Goal: Task Accomplishment & Management: Complete application form

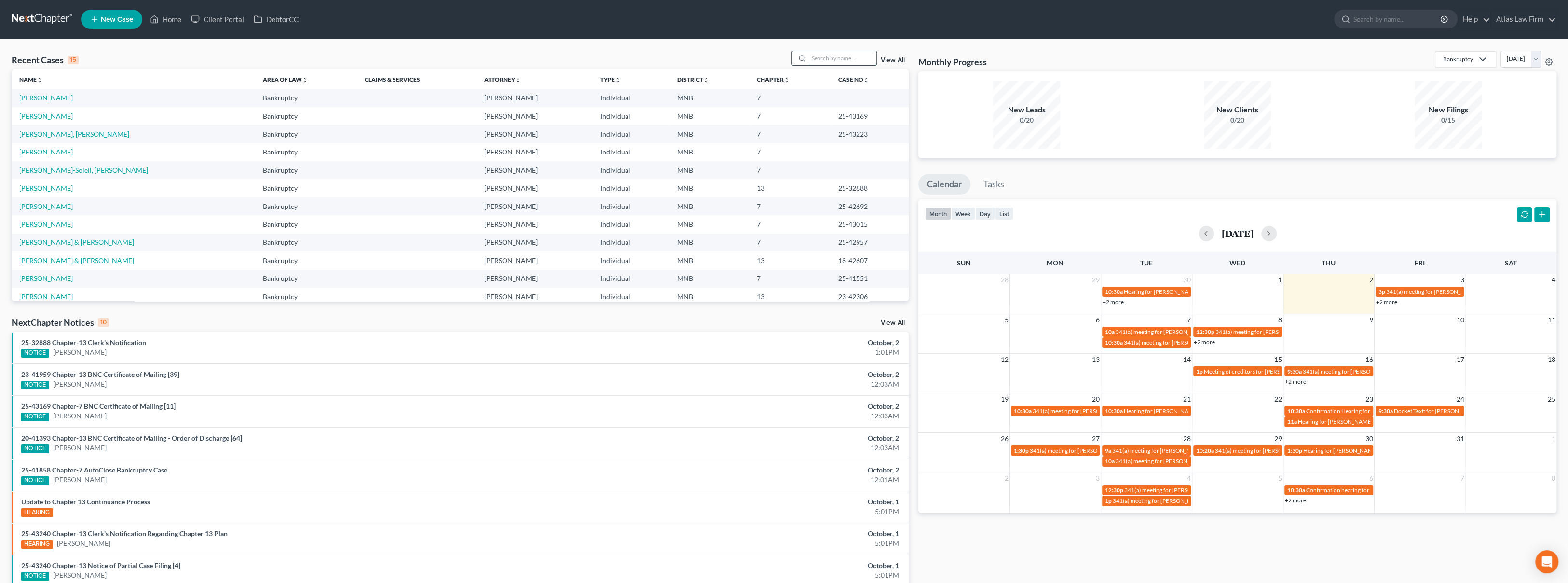
click at [829, 56] on input "search" at bounding box center [842, 58] width 68 height 14
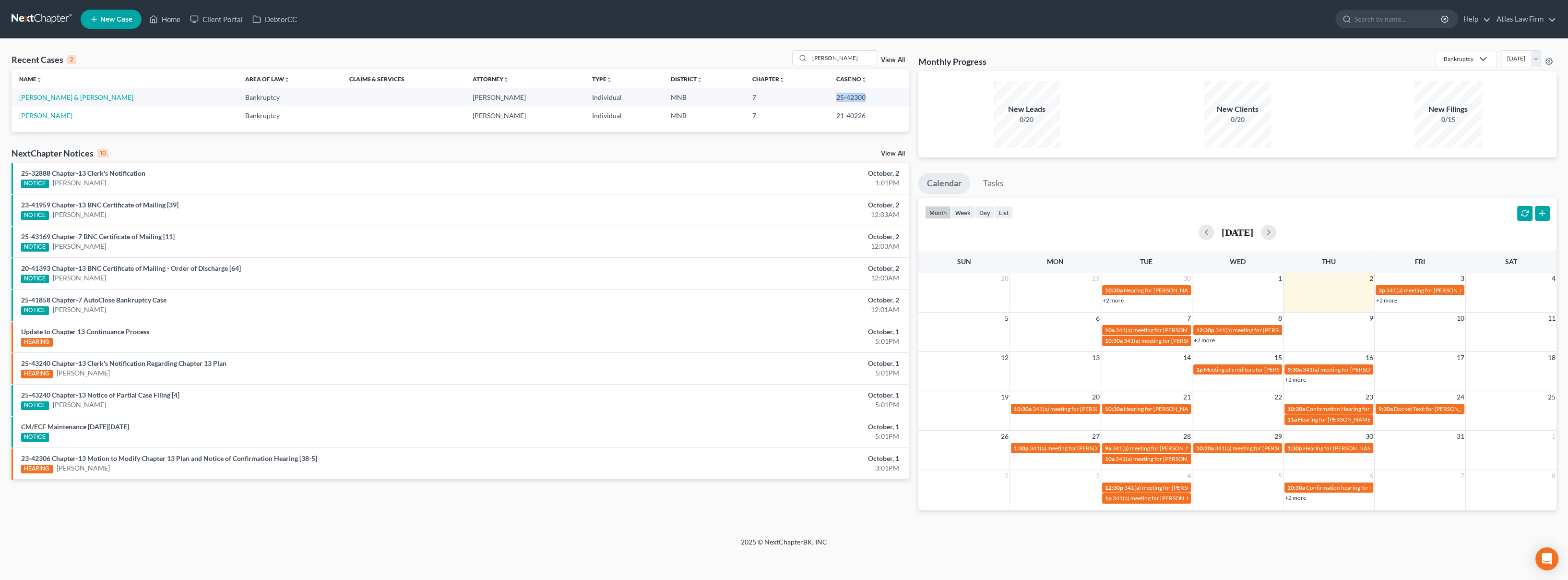
drag, startPoint x: 860, startPoint y: 98, endPoint x: 825, endPoint y: 101, distance: 35.1
click at [829, 101] on td "25-42300" at bounding box center [869, 97] width 80 height 18
copy td "25-42300"
drag, startPoint x: 840, startPoint y: 62, endPoint x: 801, endPoint y: 65, distance: 39.1
click at [801, 65] on div "[PERSON_NAME]" at bounding box center [834, 58] width 85 height 15
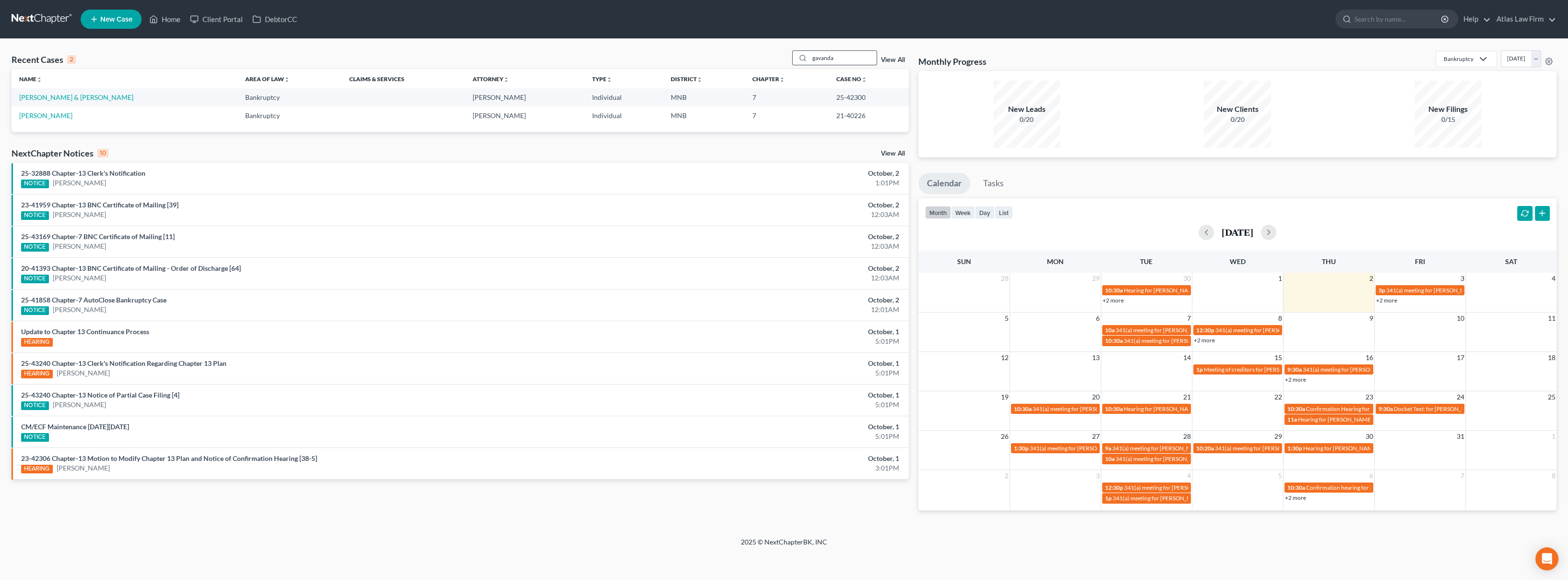
type input "gavanda"
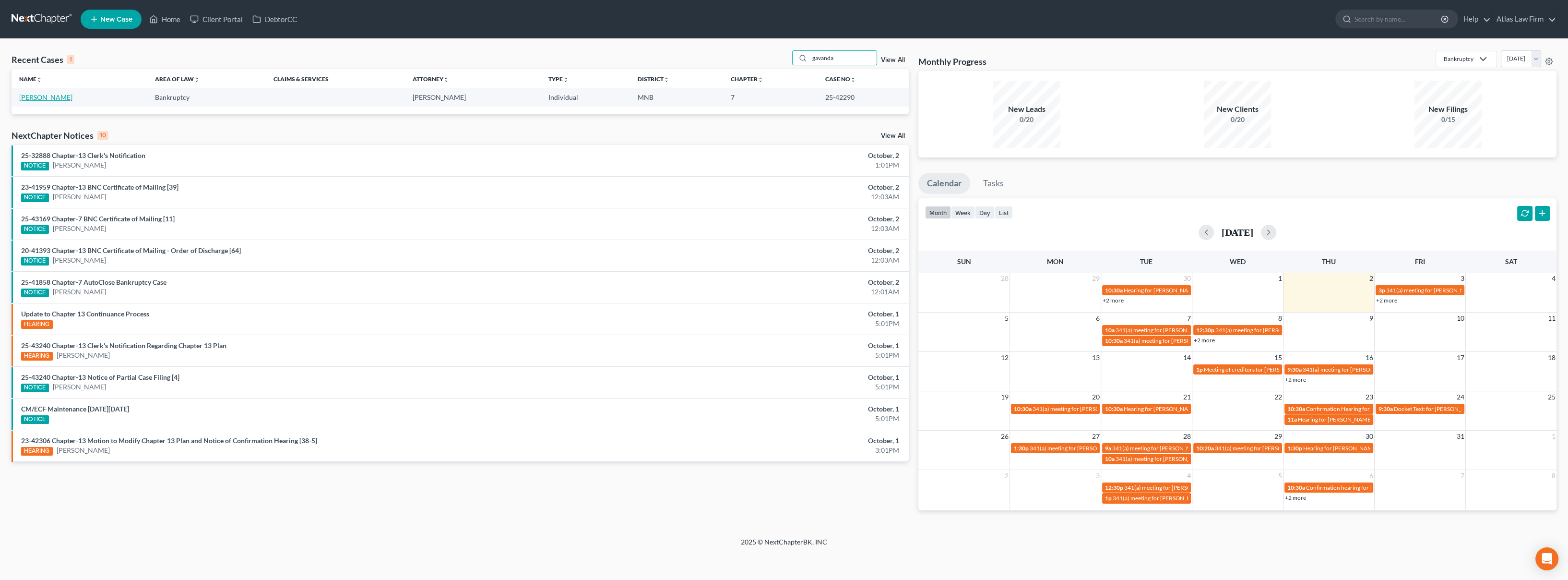
click at [33, 96] on link "[PERSON_NAME]" at bounding box center [46, 97] width 53 height 8
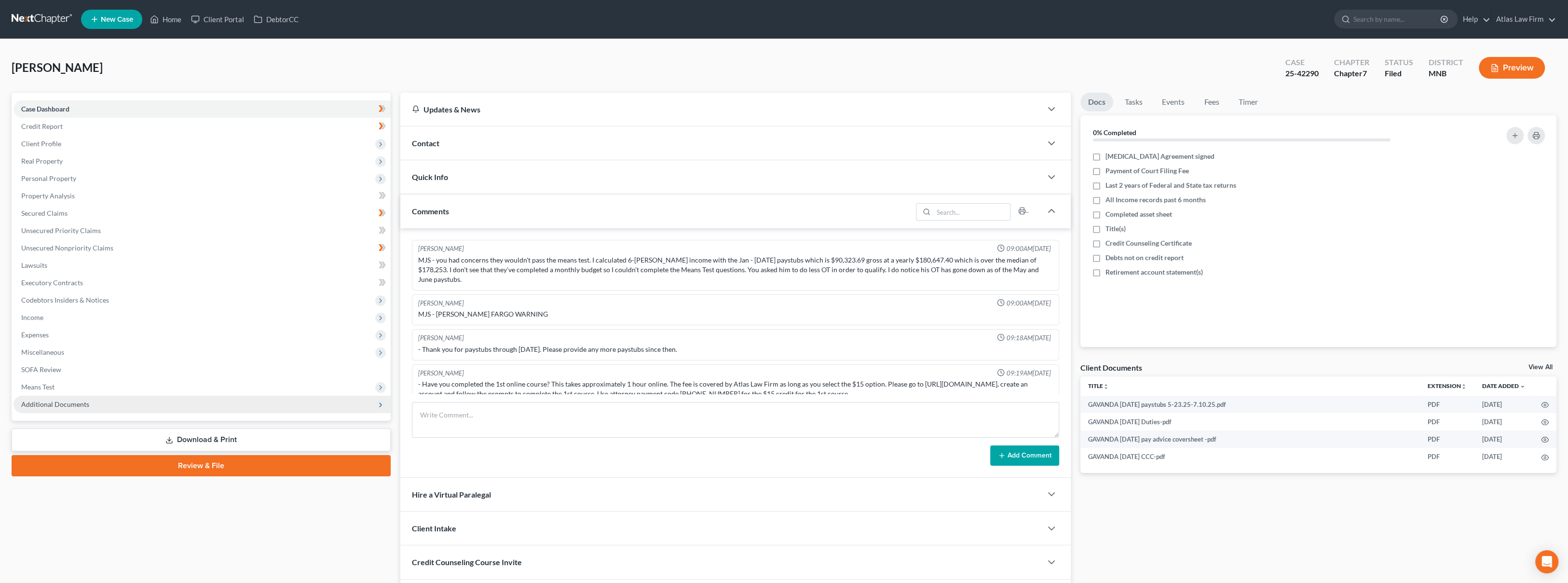
scroll to position [584, 0]
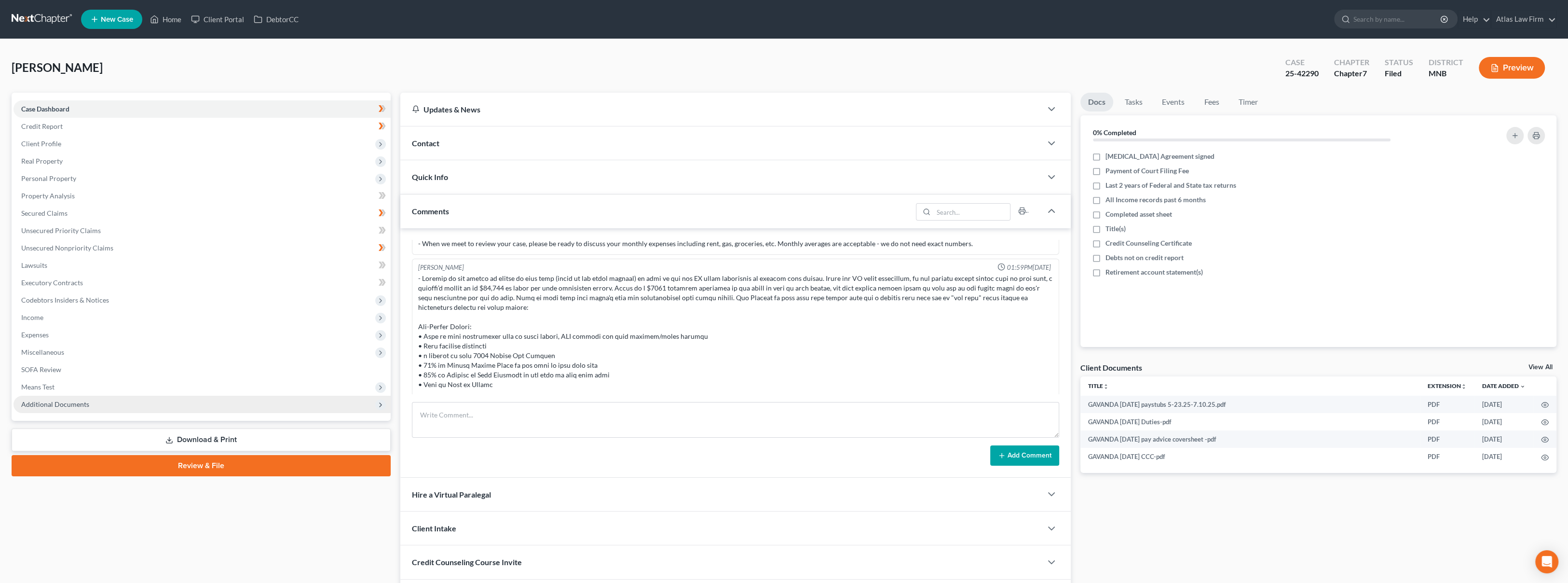
click at [102, 401] on span "Additional Documents" at bounding box center [202, 404] width 378 height 17
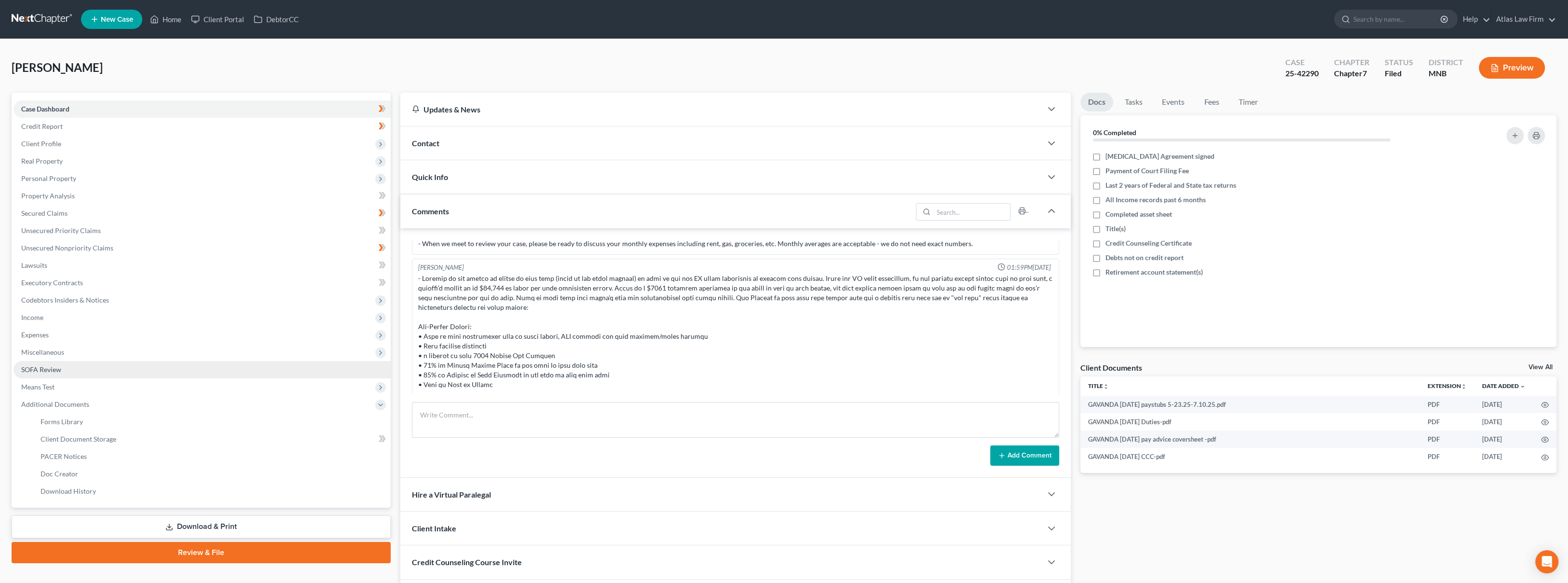
scroll to position [13, 0]
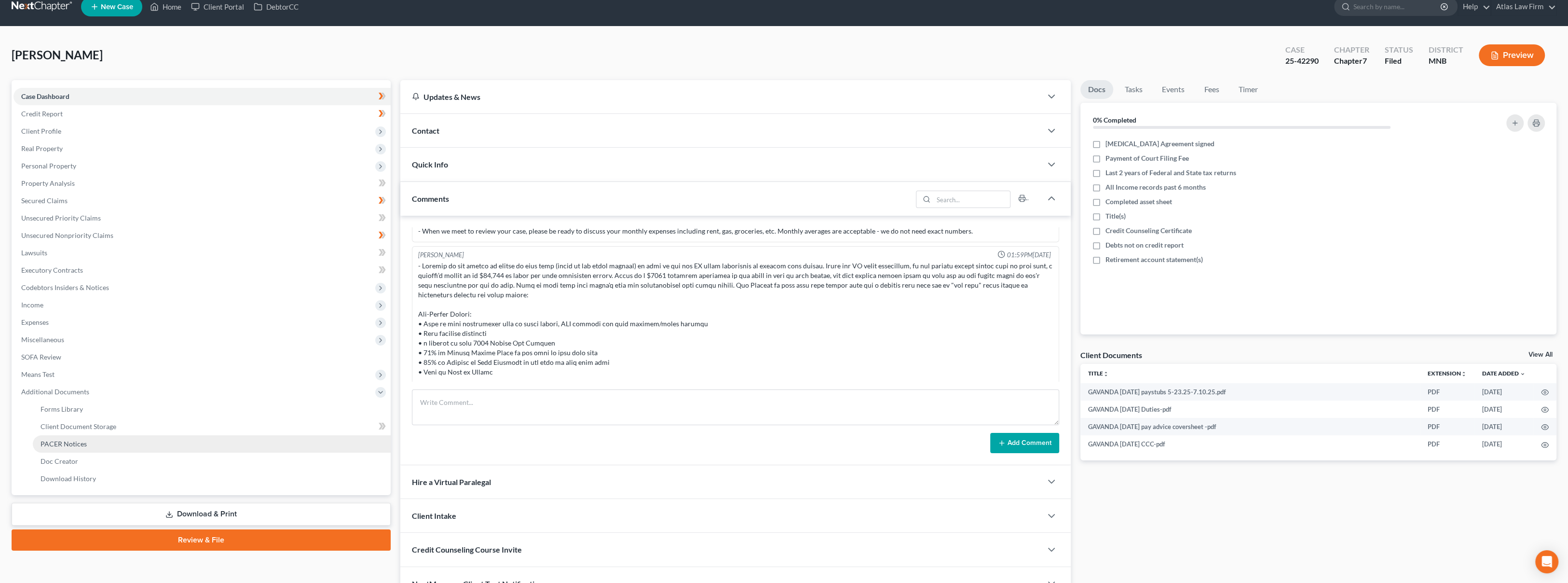
click at [114, 437] on link "PACER Notices" at bounding box center [212, 444] width 358 height 17
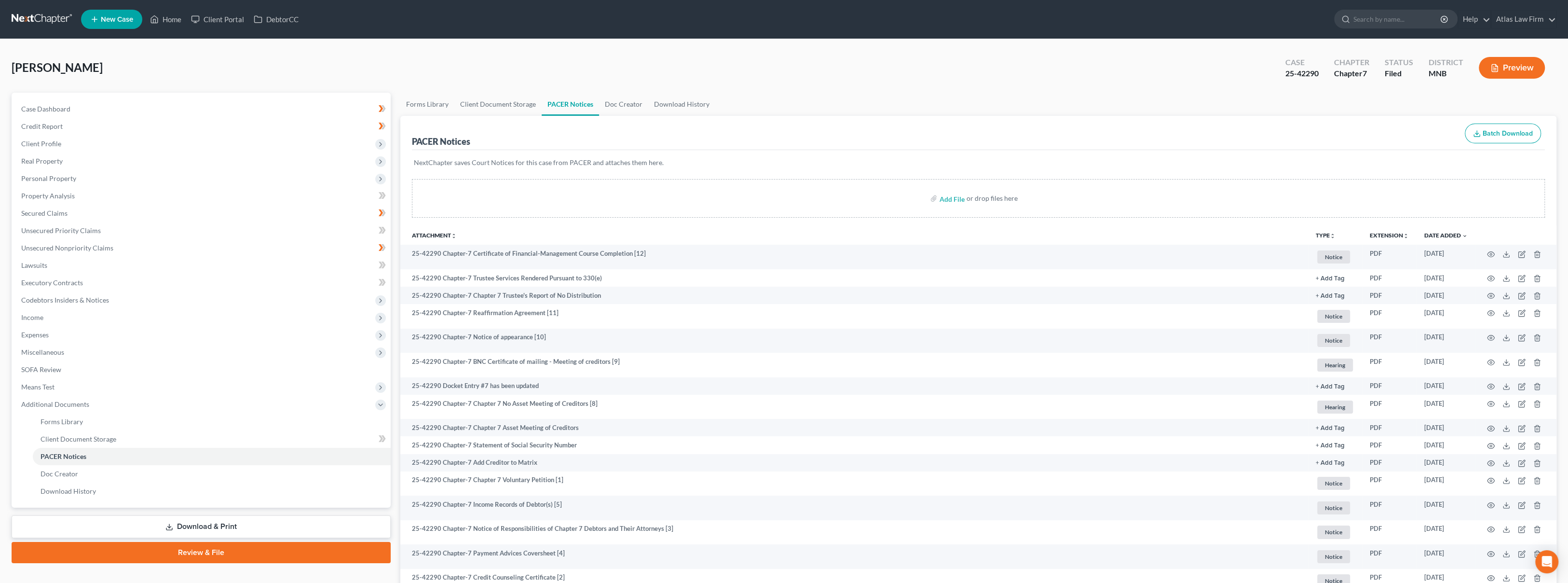
click at [51, 13] on link at bounding box center [42, 19] width 62 height 17
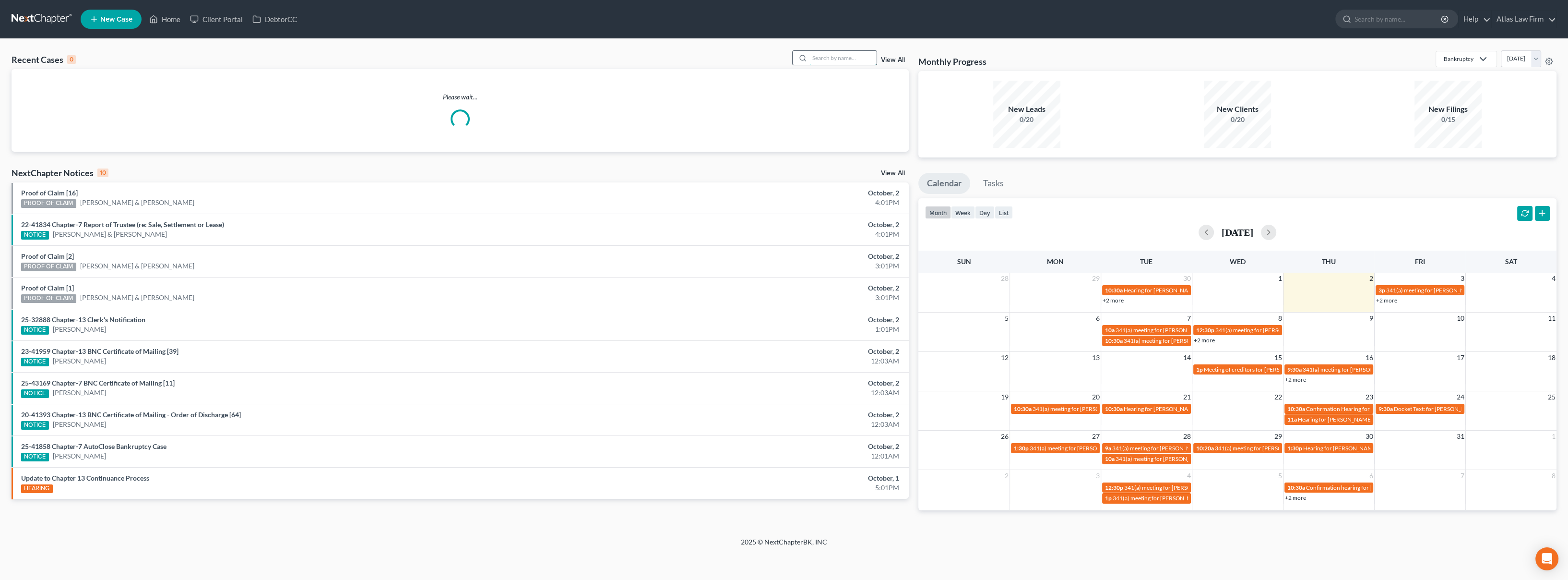
click at [828, 62] on input "search" at bounding box center [843, 58] width 67 height 14
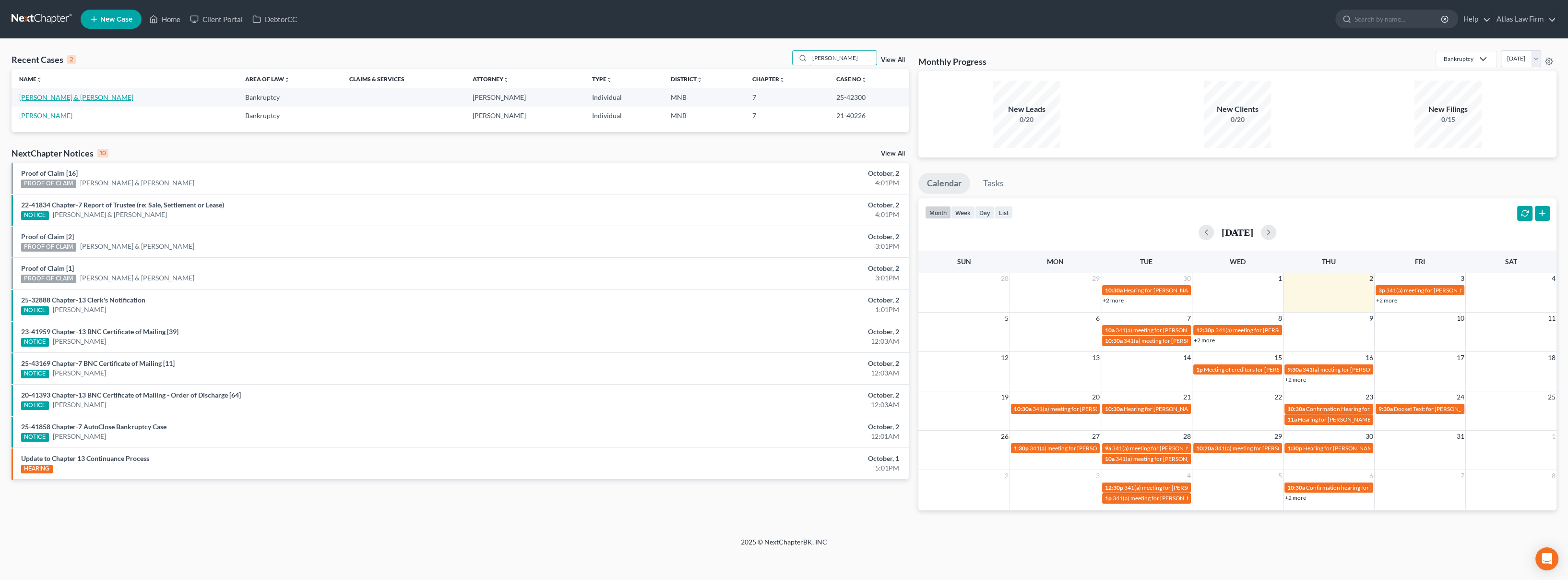
type input "[PERSON_NAME]"
click at [54, 99] on link "[PERSON_NAME] & [PERSON_NAME]" at bounding box center [76, 97] width 114 height 8
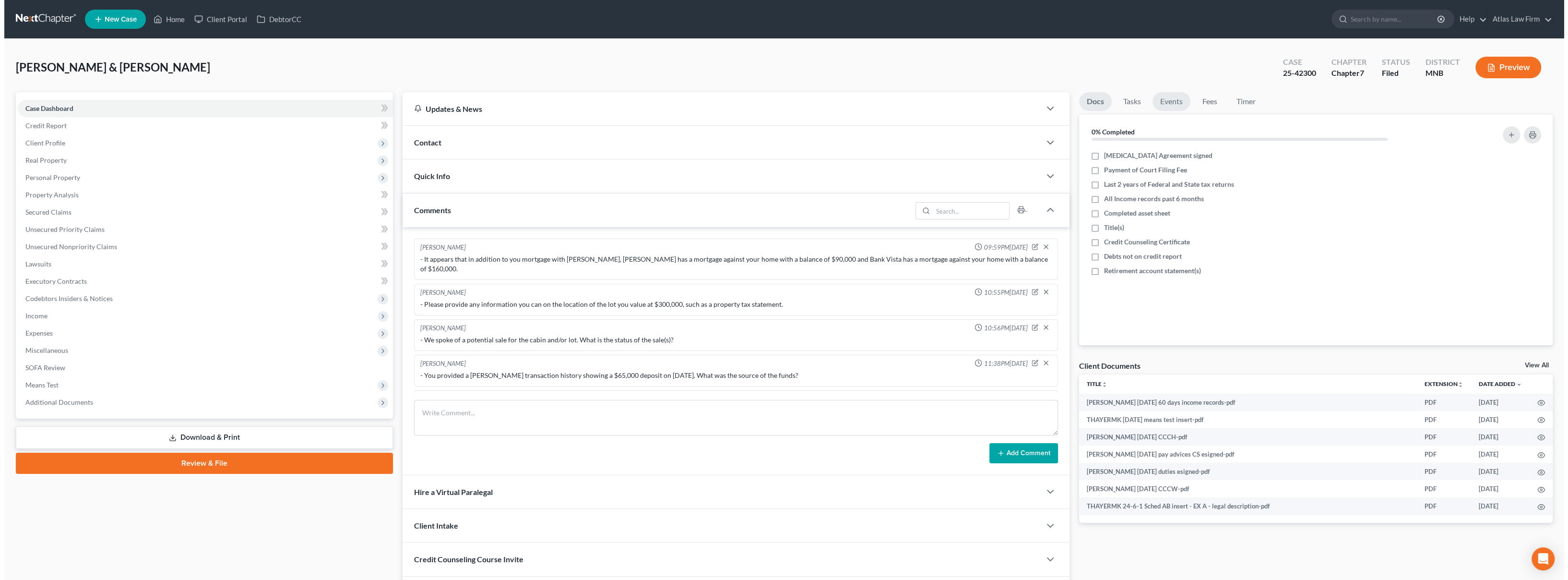
scroll to position [276, 0]
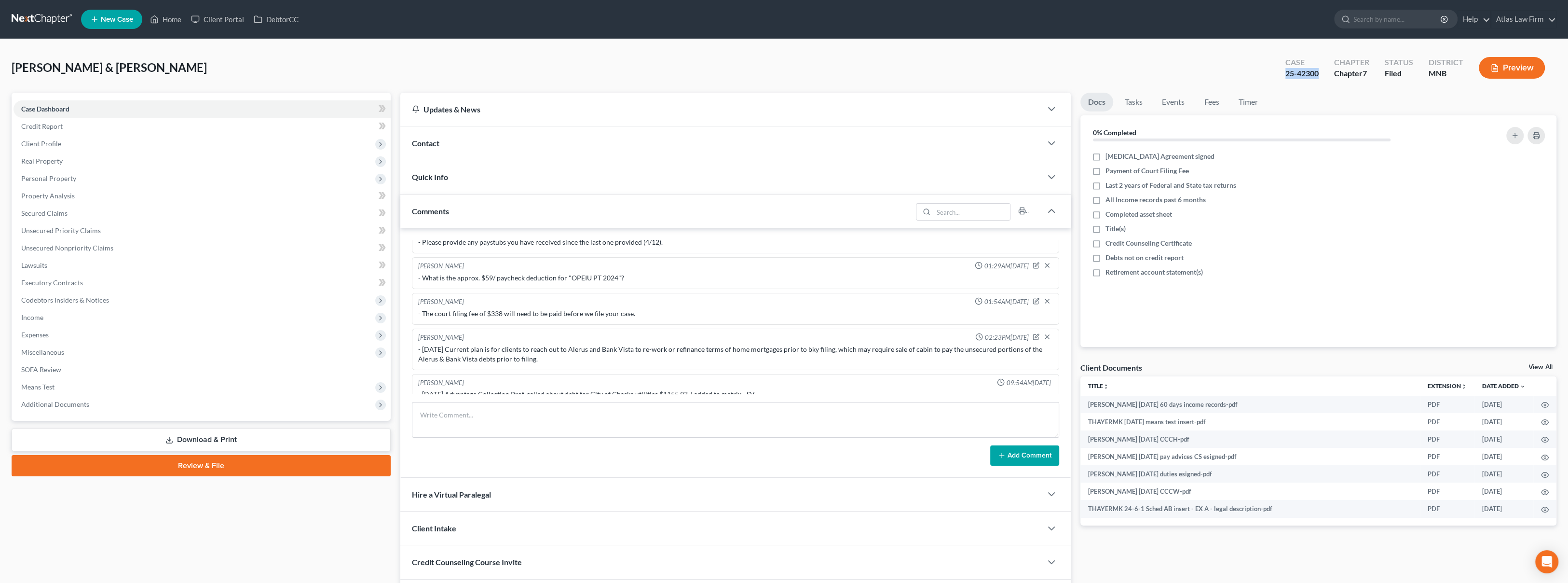
drag, startPoint x: 1326, startPoint y: 75, endPoint x: 1287, endPoint y: 84, distance: 40.0
click at [1287, 84] on div "[PERSON_NAME] & [PERSON_NAME] Upgraded Case 25-42300 Chapter Chapter 7 Status F…" at bounding box center [784, 72] width 1545 height 42
click at [139, 185] on span "Personal Property" at bounding box center [202, 178] width 378 height 17
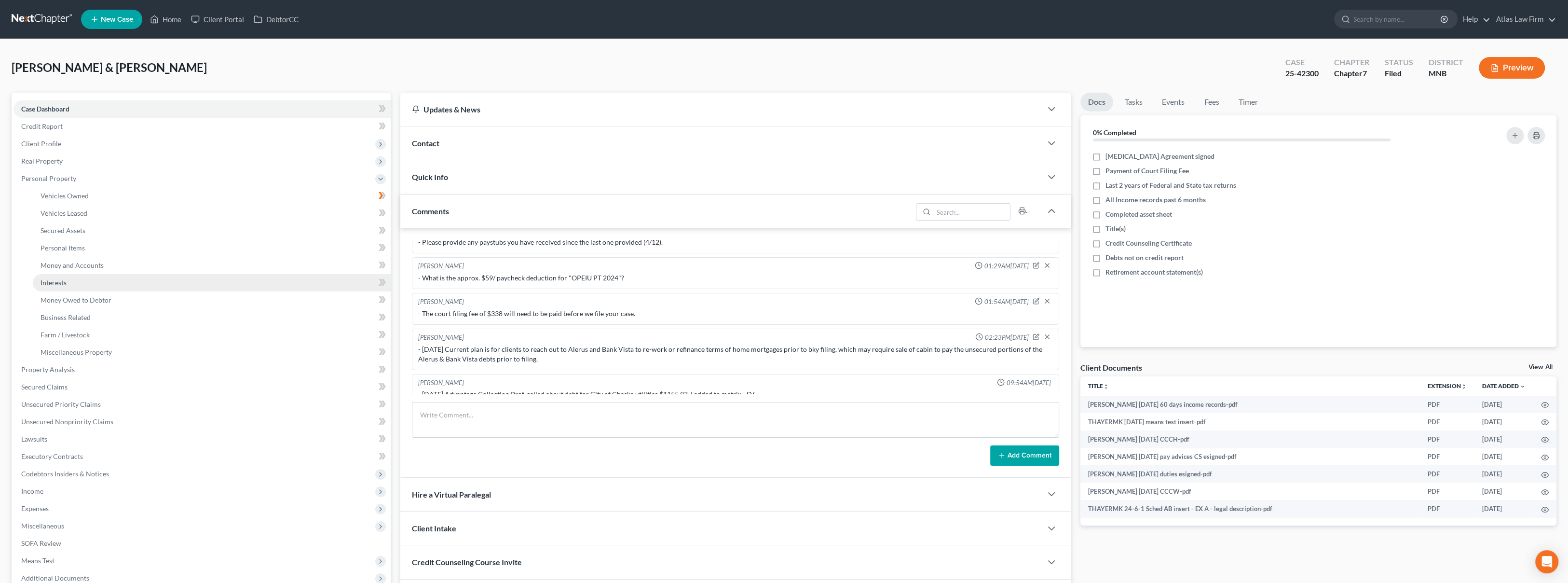
click at [130, 275] on link "Interests" at bounding box center [212, 282] width 358 height 17
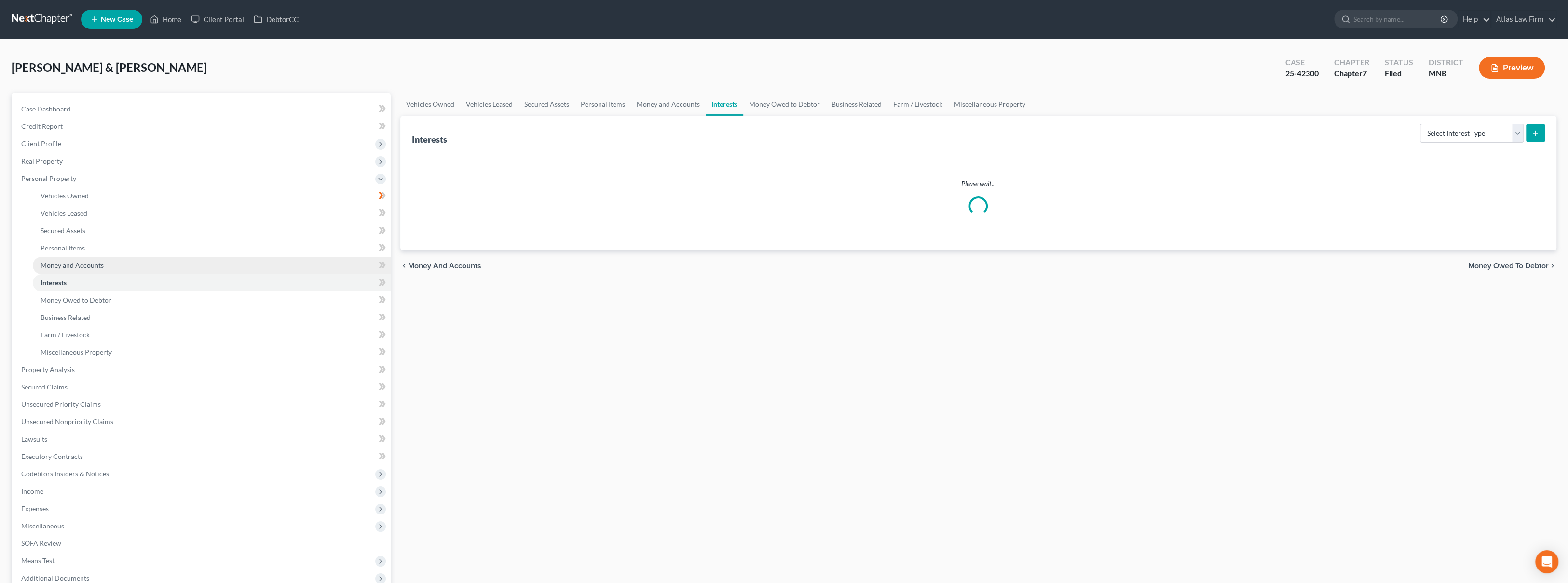
click at [128, 267] on link "Money and Accounts" at bounding box center [212, 265] width 358 height 17
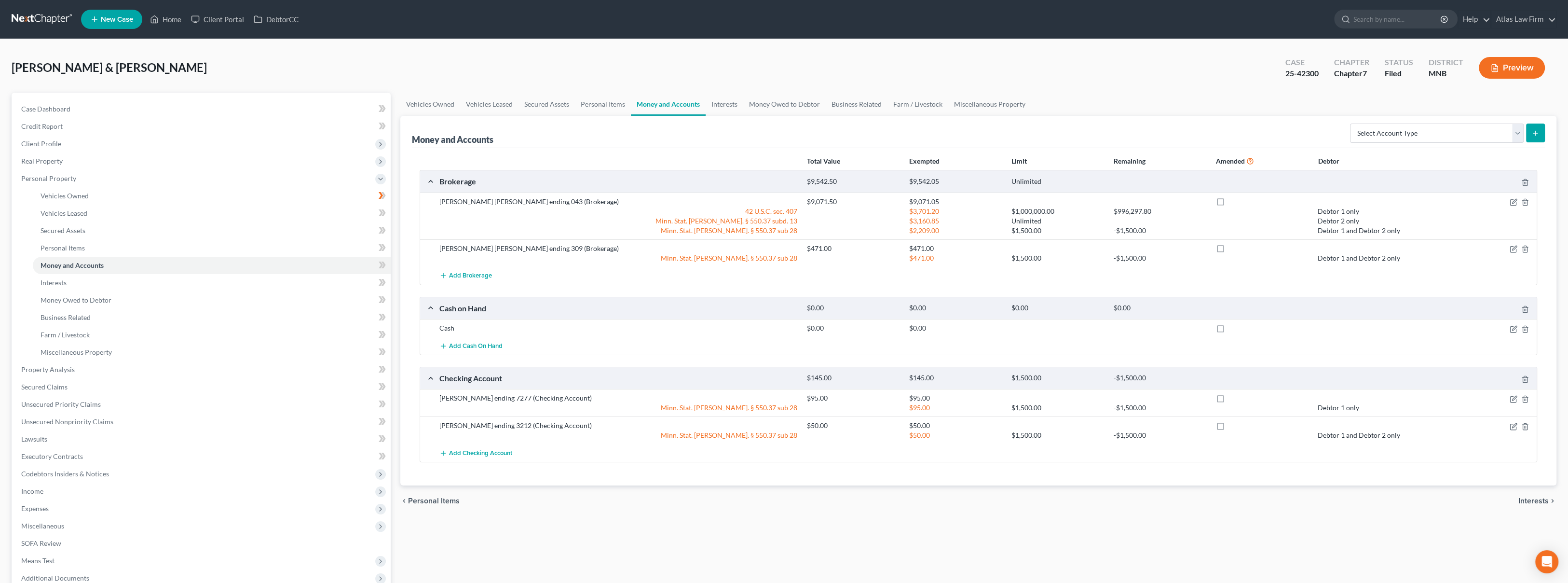
drag, startPoint x: 579, startPoint y: 31, endPoint x: 335, endPoint y: 31, distance: 244.0
click at [579, 31] on ul "New Case Home Client Portal DebtorCC - No Result - See all results Or Press Ent…" at bounding box center [818, 20] width 1475 height 25
click at [104, 302] on span "Money Owed to Debtor" at bounding box center [76, 300] width 71 height 8
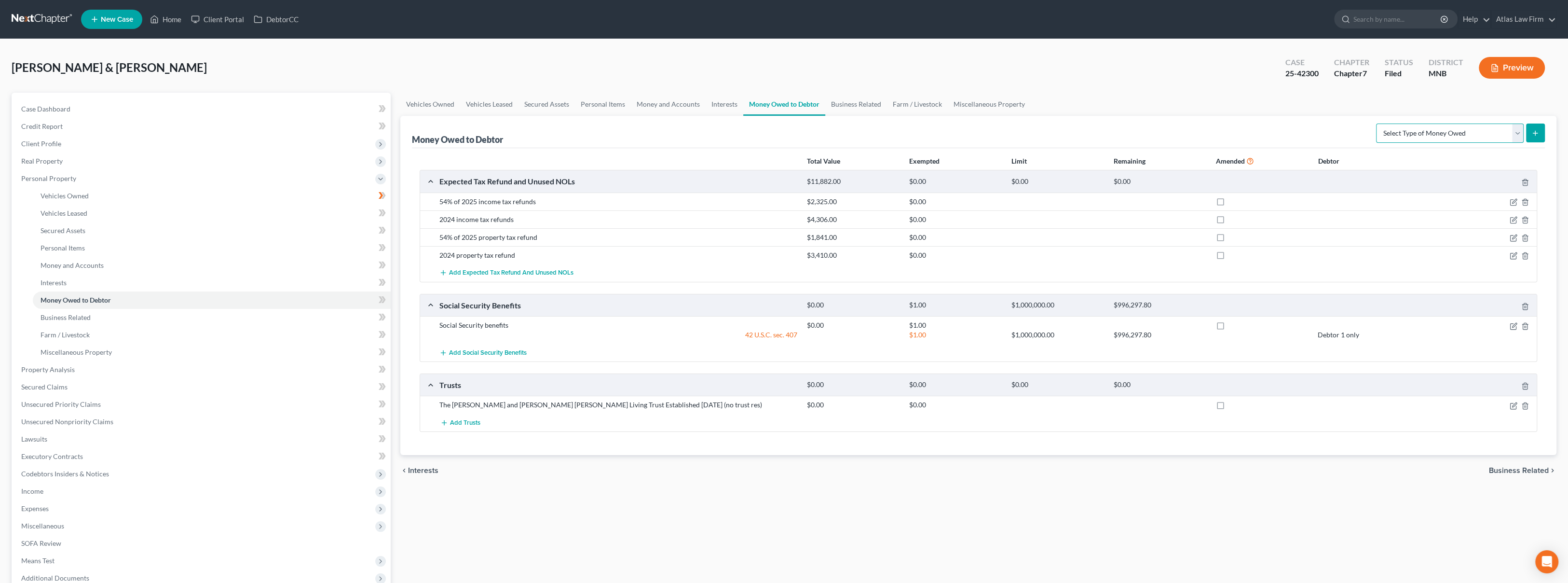
click at [1466, 125] on select "Select Type of Money Owed Accounts Receivable Alimony Child Support Claims Agai…" at bounding box center [1450, 133] width 148 height 20
select select "unpaid_wages"
click at [1378, 123] on select "Select Type of Money Owed Accounts Receivable Alimony Child Support Claims Agai…" at bounding box center [1450, 133] width 148 height 20
click at [1538, 133] on line "submit" at bounding box center [1535, 133] width 4 height 0
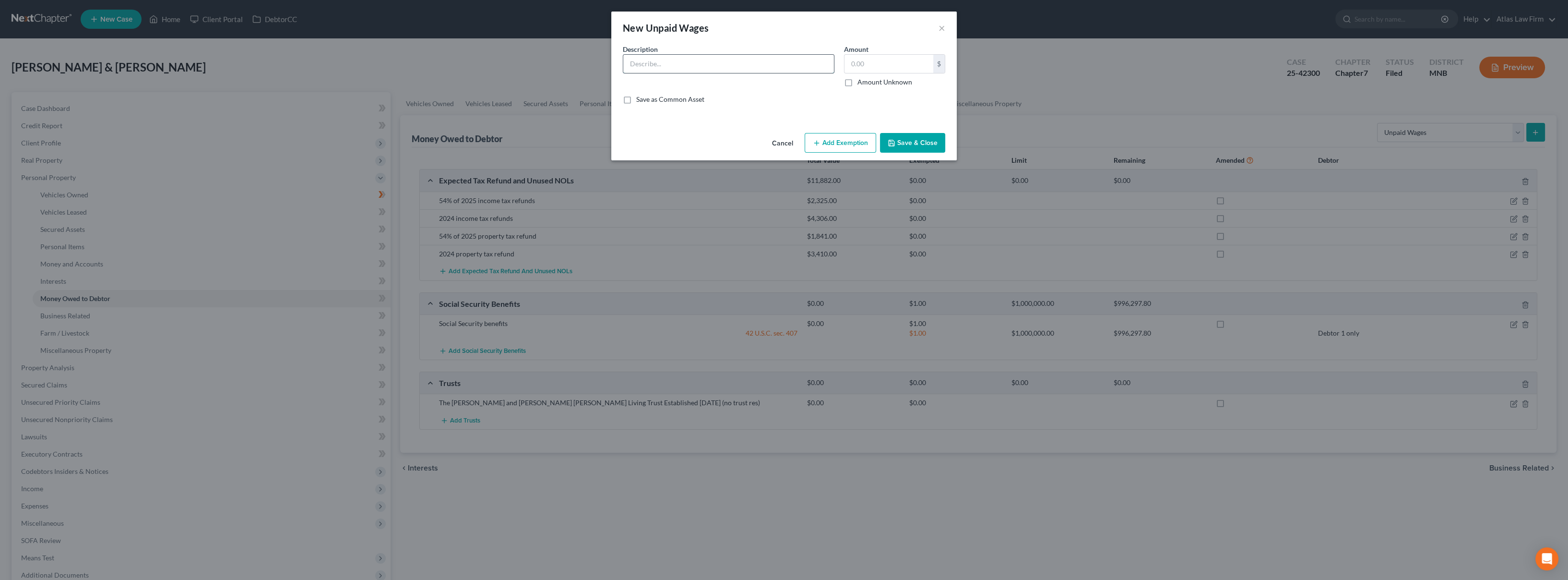
click at [809, 62] on input "text" at bounding box center [729, 64] width 211 height 18
type input "Earned, unpaid wages"
paste input "$2,169"
type input "2,169"
click at [842, 143] on button "Add Exemption" at bounding box center [840, 143] width 71 height 20
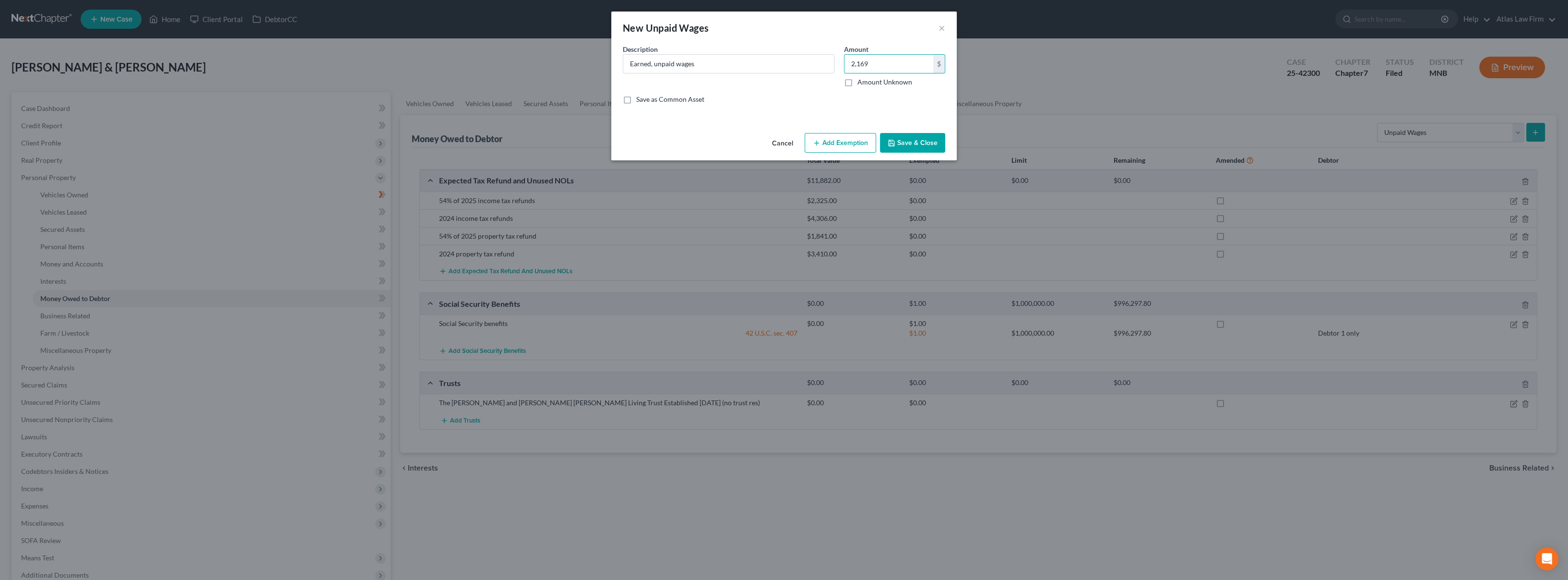
select select "2"
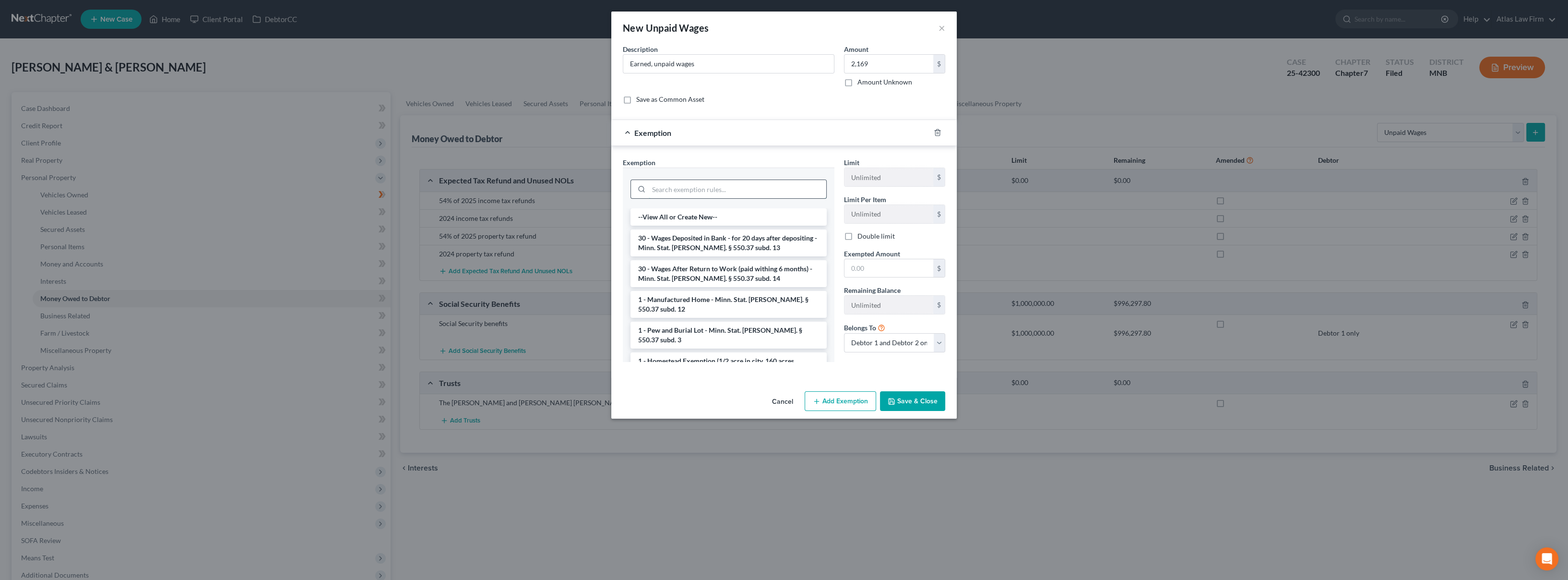
click at [790, 183] on input "search" at bounding box center [737, 189] width 177 height 18
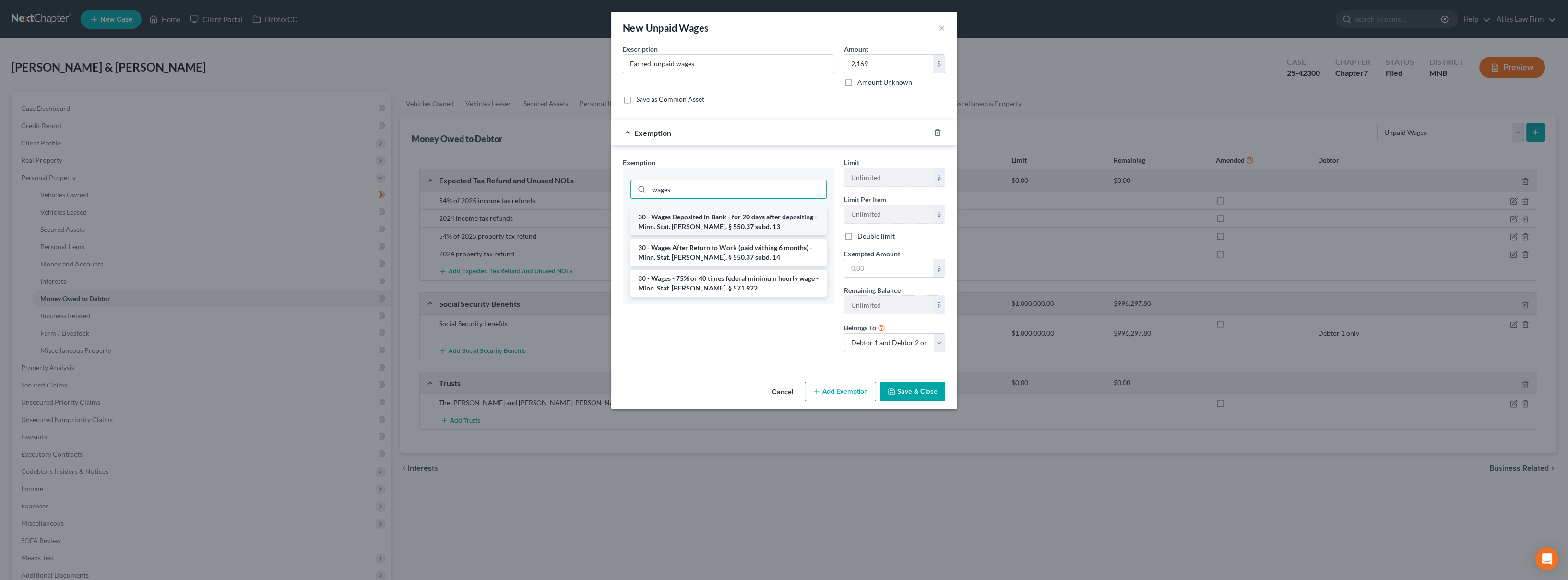
type input "wages"
click at [755, 228] on li "30 - Wages Deposited in Bank - for 20 days after depositing - Minn. Stat. [PERS…" at bounding box center [728, 222] width 196 height 27
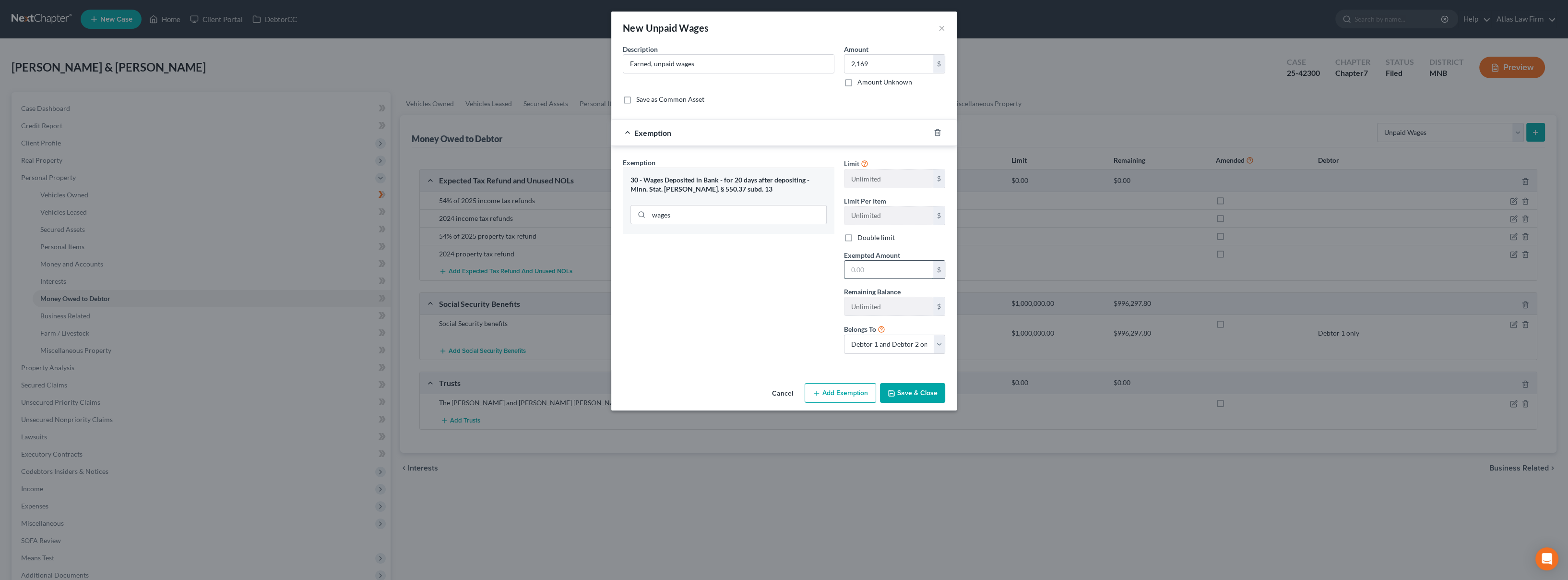
click at [884, 272] on input "text" at bounding box center [889, 270] width 89 height 18
type input "1,626.75"
click at [917, 341] on select "Debtor 1 only Debtor 2 only Debtor 1 and Debtor 2 only" at bounding box center [895, 344] width 101 height 19
select select "1"
click at [844, 335] on select "Debtor 1 only Debtor 2 only Debtor 1 and Debtor 2 only" at bounding box center [895, 344] width 101 height 19
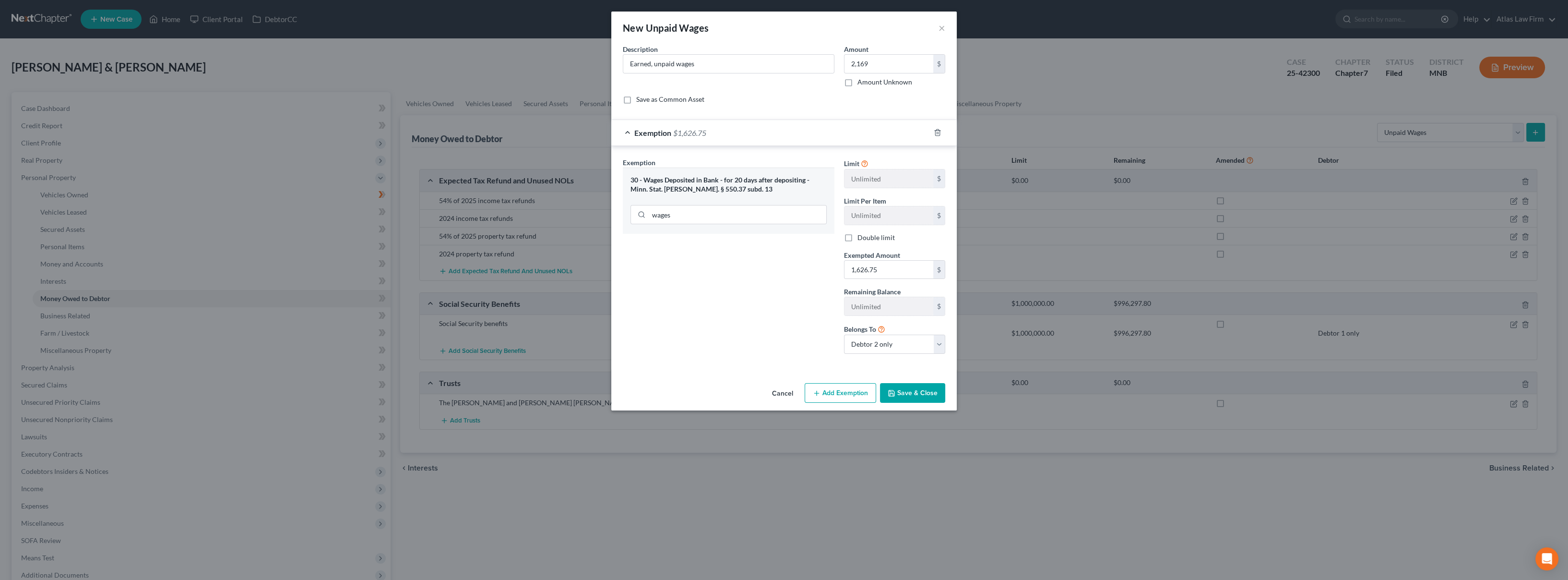
click at [720, 272] on div "Exemption Set must be selected for CA. Exemption * 30 - Wages Deposited in Bank…" at bounding box center [728, 259] width 221 height 204
click at [838, 398] on button "Add Exemption" at bounding box center [840, 393] width 71 height 20
select select "2"
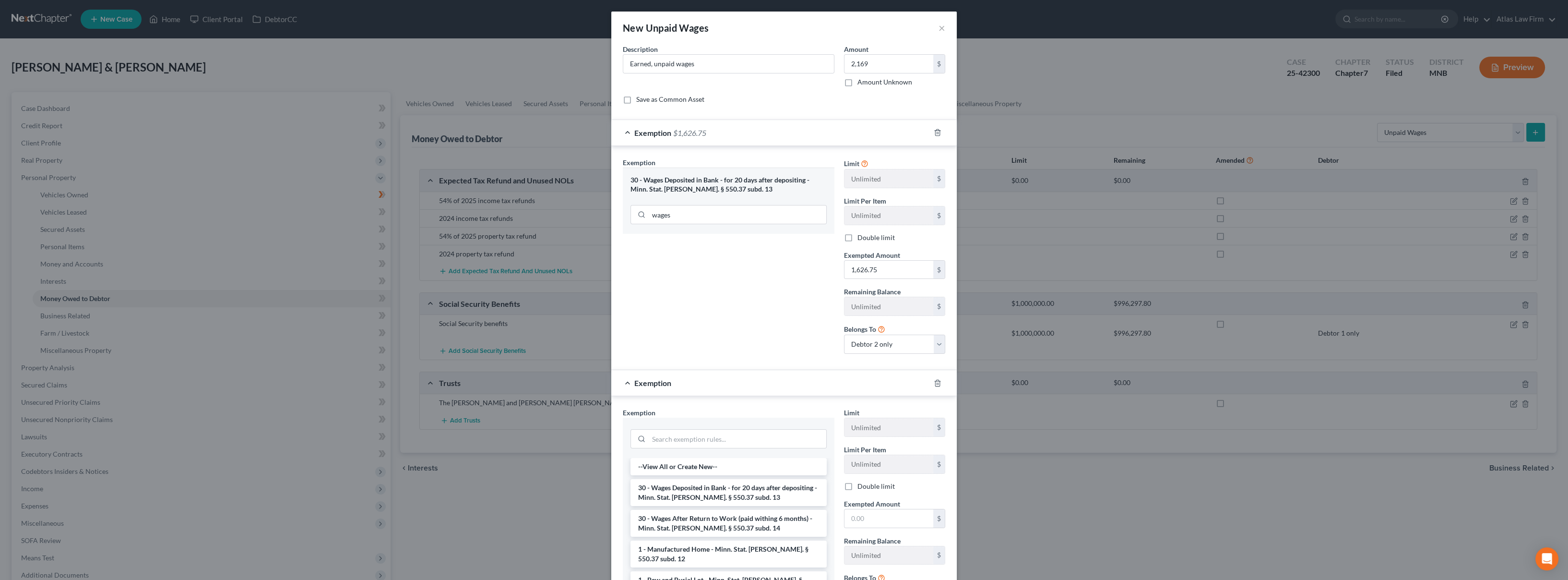
scroll to position [99, 0]
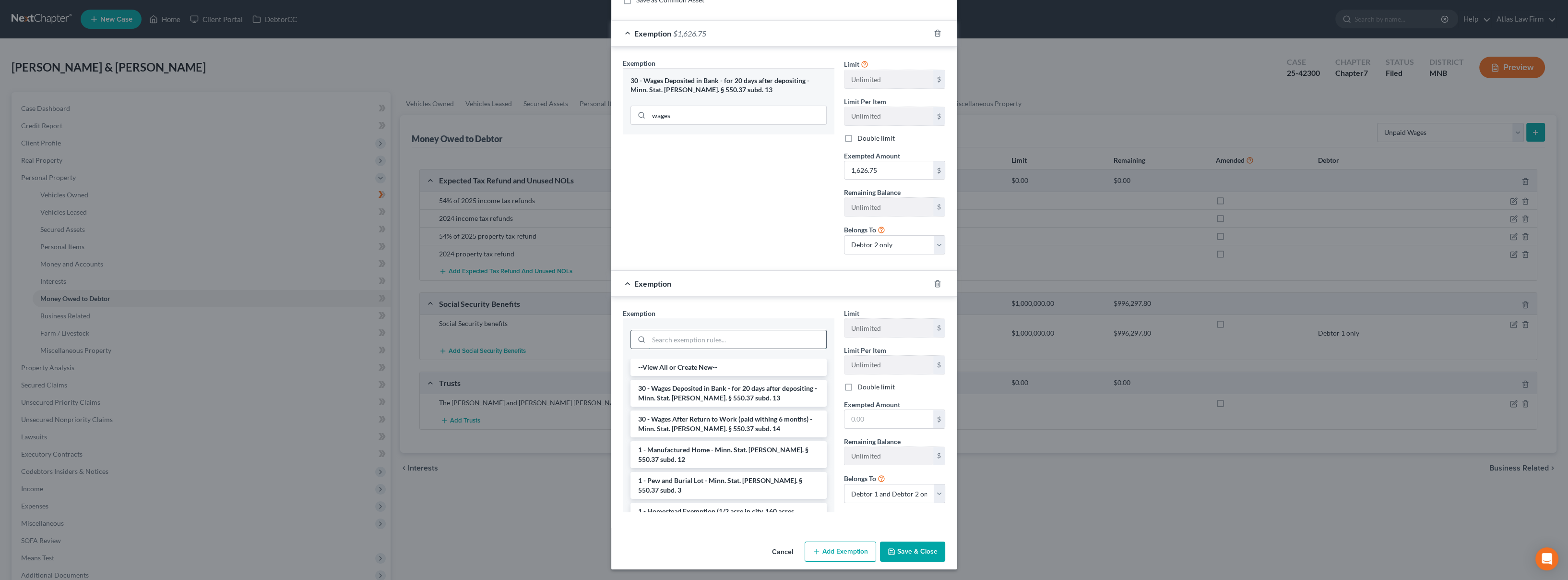
click at [667, 341] on input "search" at bounding box center [737, 339] width 177 height 18
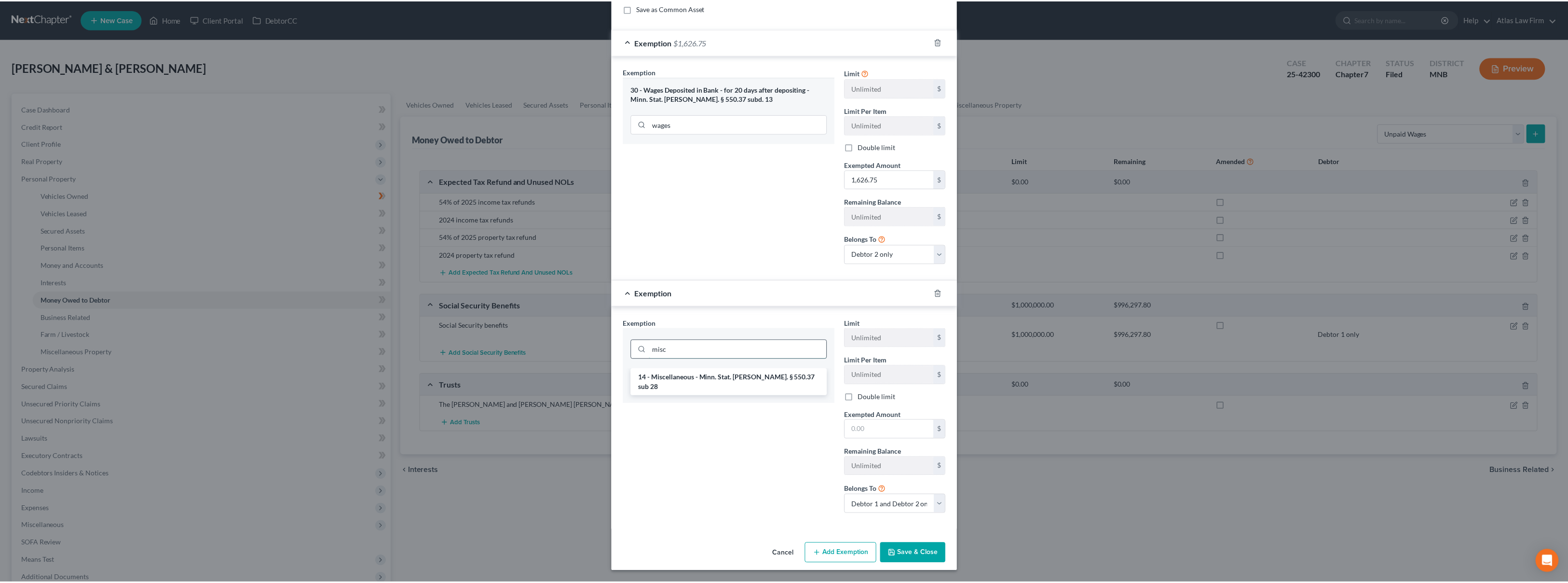
scroll to position [91, 0]
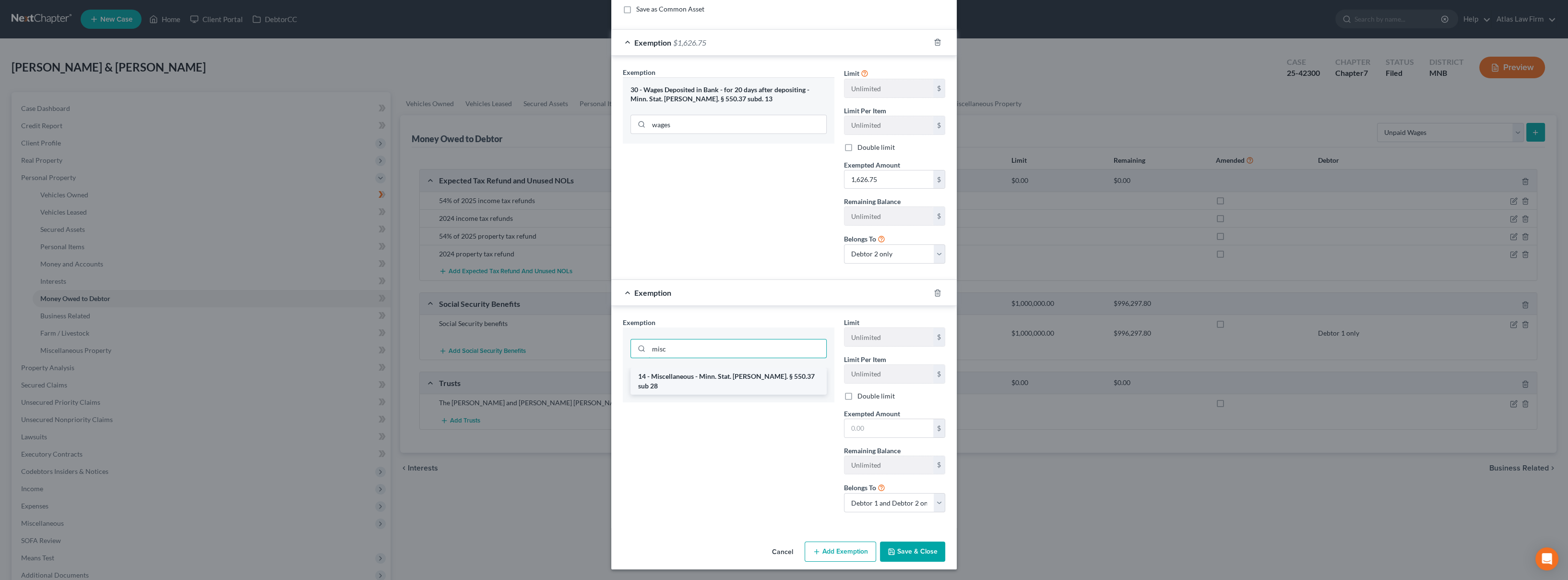
type input "misc"
click at [698, 371] on li "14 - Miscellaneous - Minn. Stat. [PERSON_NAME]. § 550.37 sub 28" at bounding box center [728, 380] width 196 height 27
click at [901, 433] on input "text" at bounding box center [889, 430] width 89 height 18
type input "47.5"
click at [898, 507] on select "Debtor 1 only Debtor 2 only Debtor 1 and Debtor 2 only" at bounding box center [895, 504] width 101 height 19
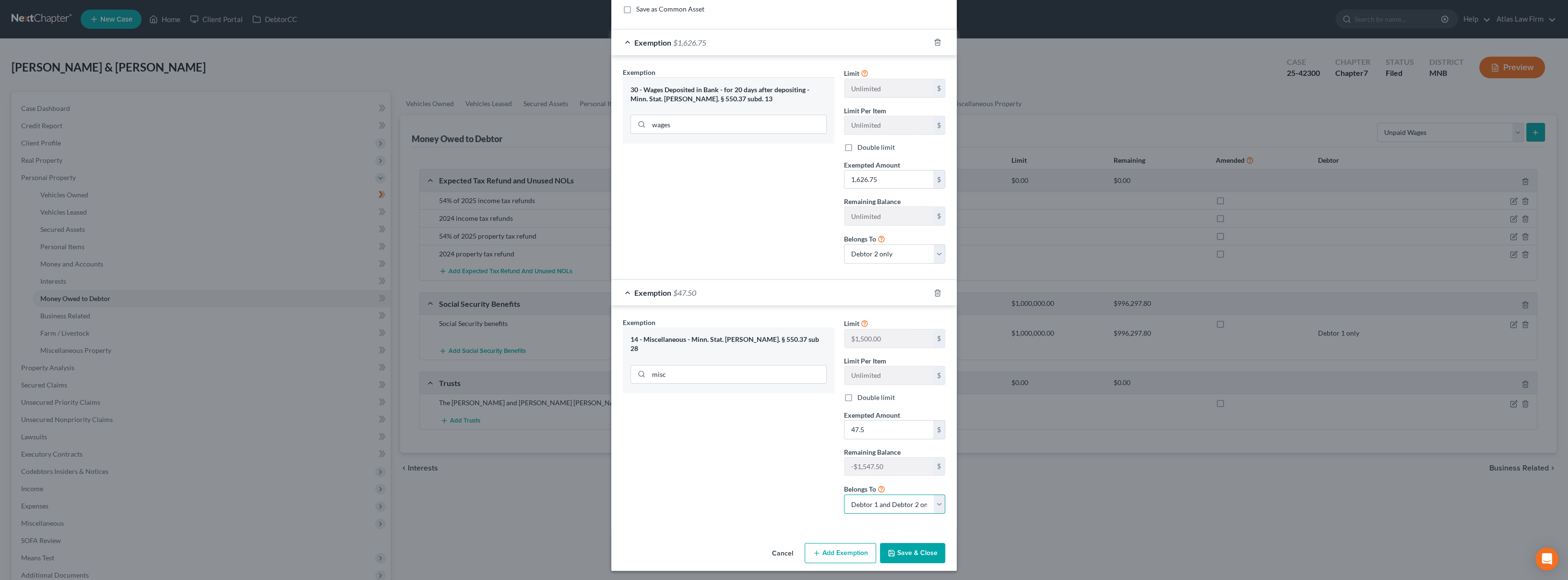
click at [844, 494] on select "Debtor 1 only Debtor 2 only Debtor 1 and Debtor 2 only" at bounding box center [895, 504] width 101 height 19
drag, startPoint x: 901, startPoint y: 507, endPoint x: 901, endPoint y: 513, distance: 6.0
click at [901, 505] on select "Debtor 1 only Debtor 2 only Debtor 1 and Debtor 2 only" at bounding box center [895, 504] width 101 height 19
select select "1"
click at [844, 494] on select "Debtor 1 only Debtor 2 only Debtor 1 and Debtor 2 only" at bounding box center [895, 504] width 101 height 19
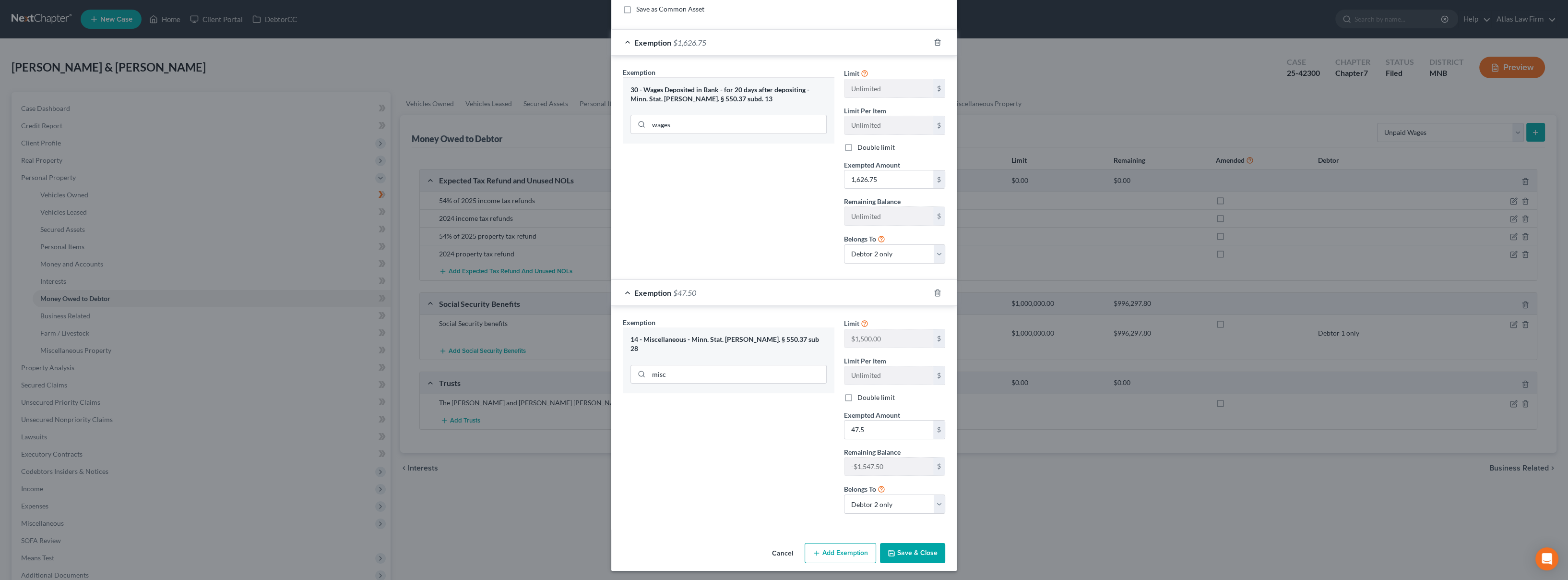
click at [899, 549] on button "Save & Close" at bounding box center [913, 552] width 65 height 20
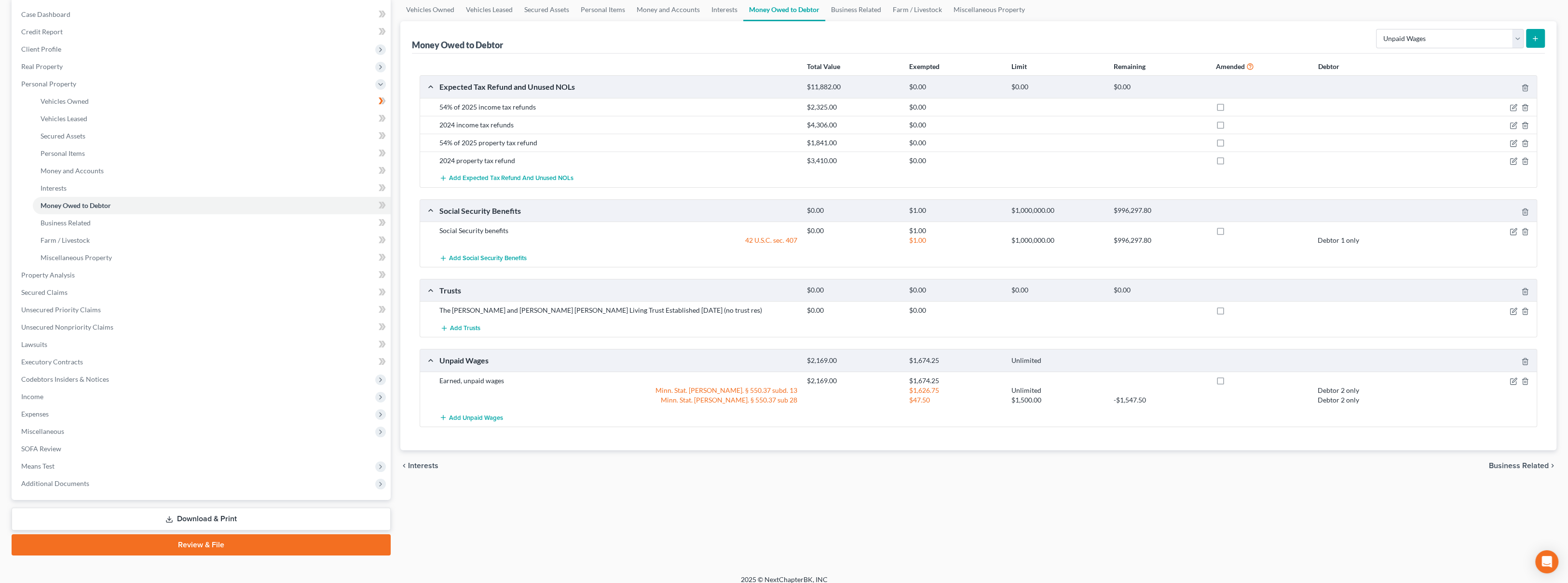
scroll to position [102, 0]
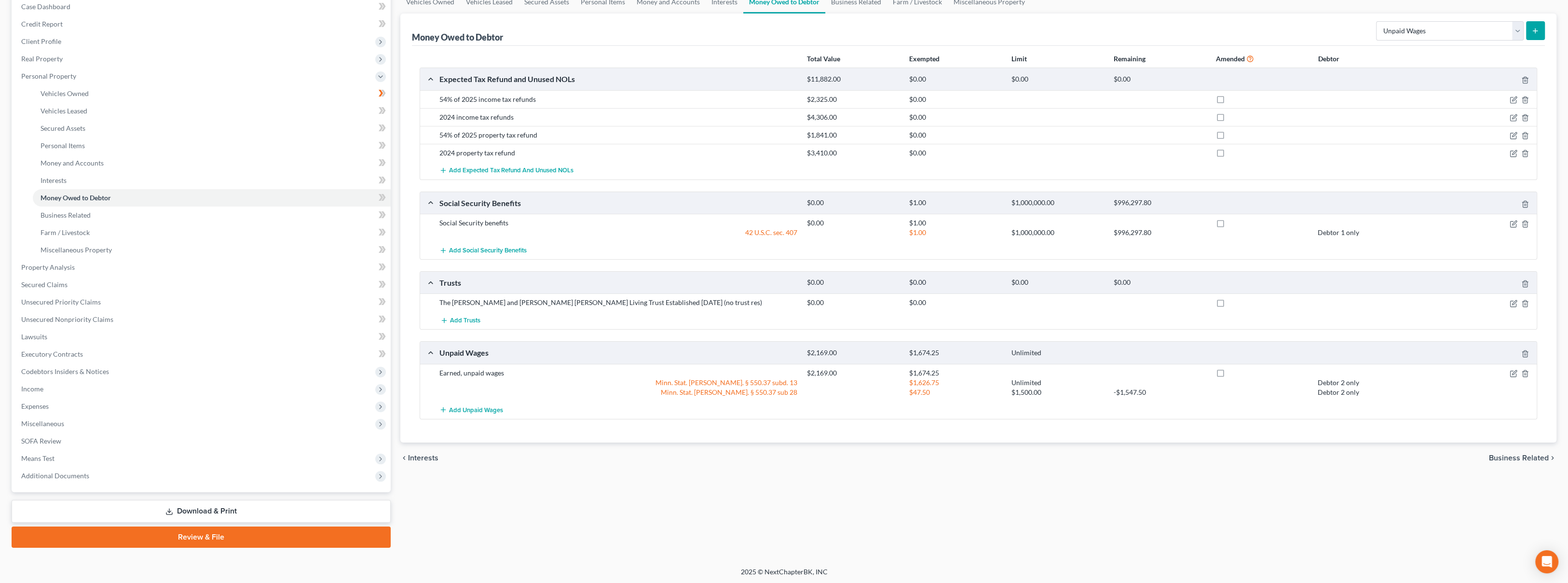
click at [209, 513] on link "Download & Print" at bounding box center [201, 511] width 379 height 23
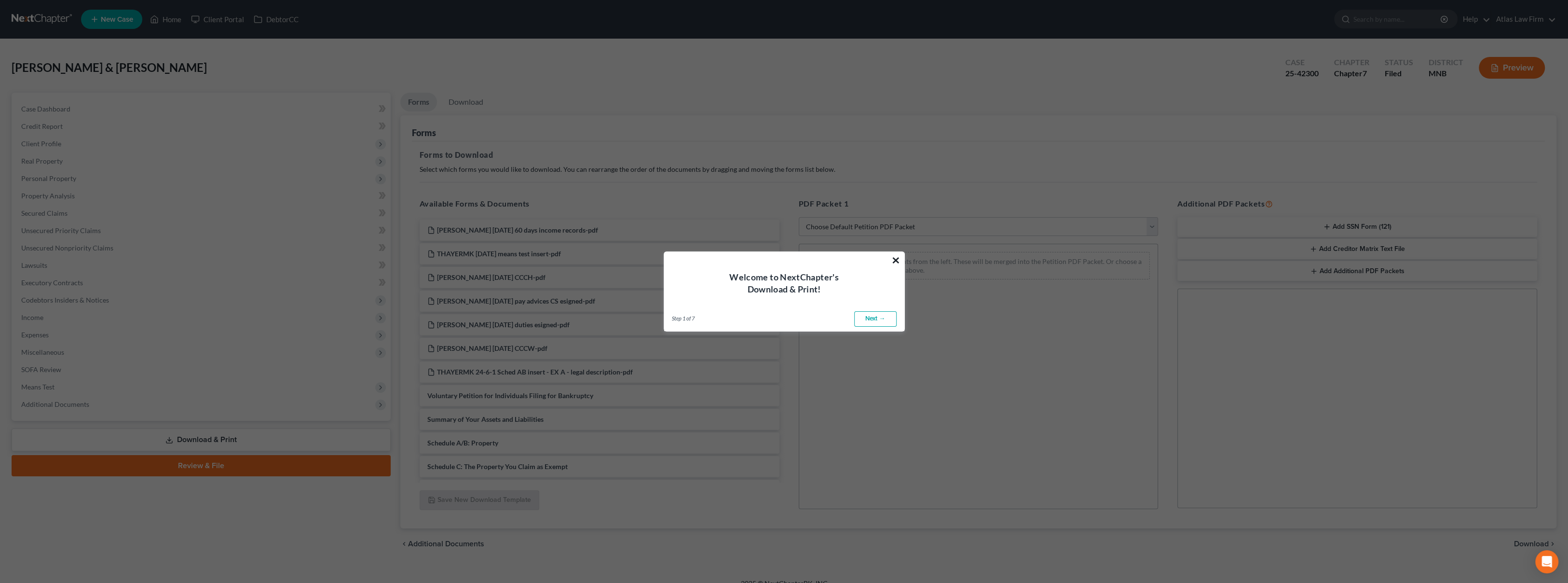
click at [896, 262] on button "×" at bounding box center [896, 260] width 9 height 15
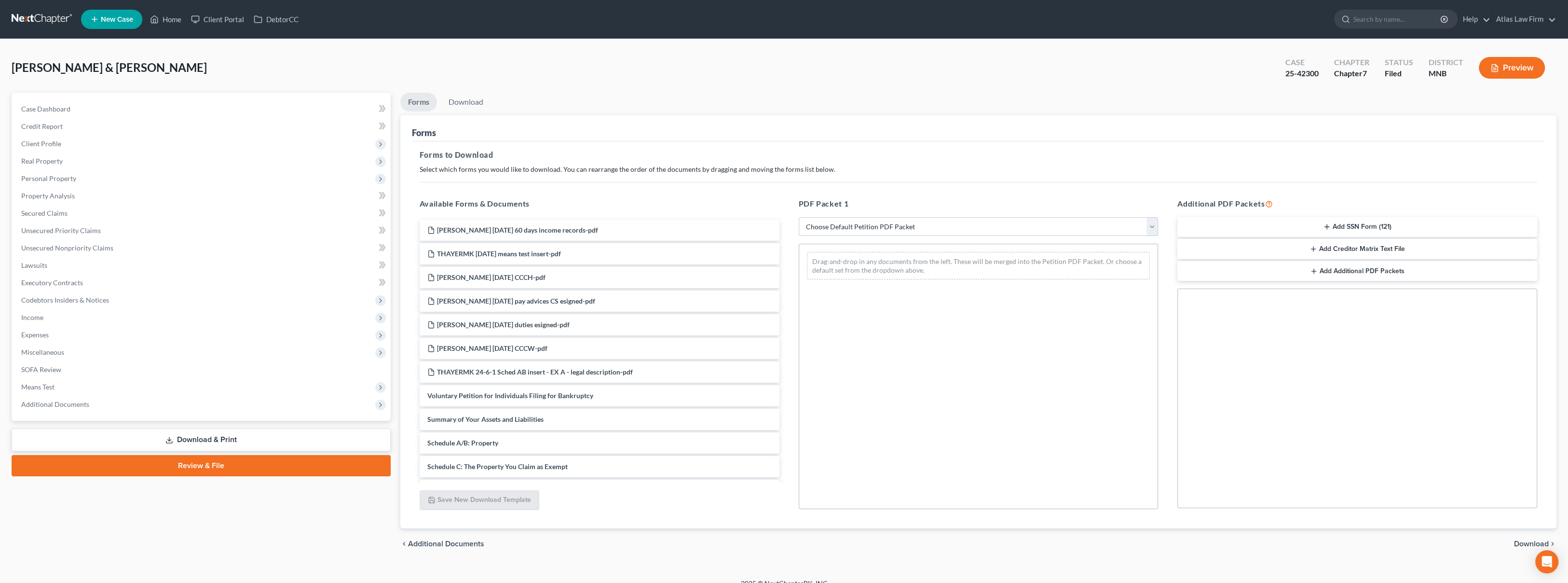
click at [887, 220] on select "Choose Default Petition PDF Packet Complete Bankruptcy Petition (all forms and …" at bounding box center [979, 227] width 360 height 20
select select "2"
click at [799, 217] on select "Choose Default Petition PDF Packet Complete Bankruptcy Petition (all forms and …" at bounding box center [979, 227] width 360 height 20
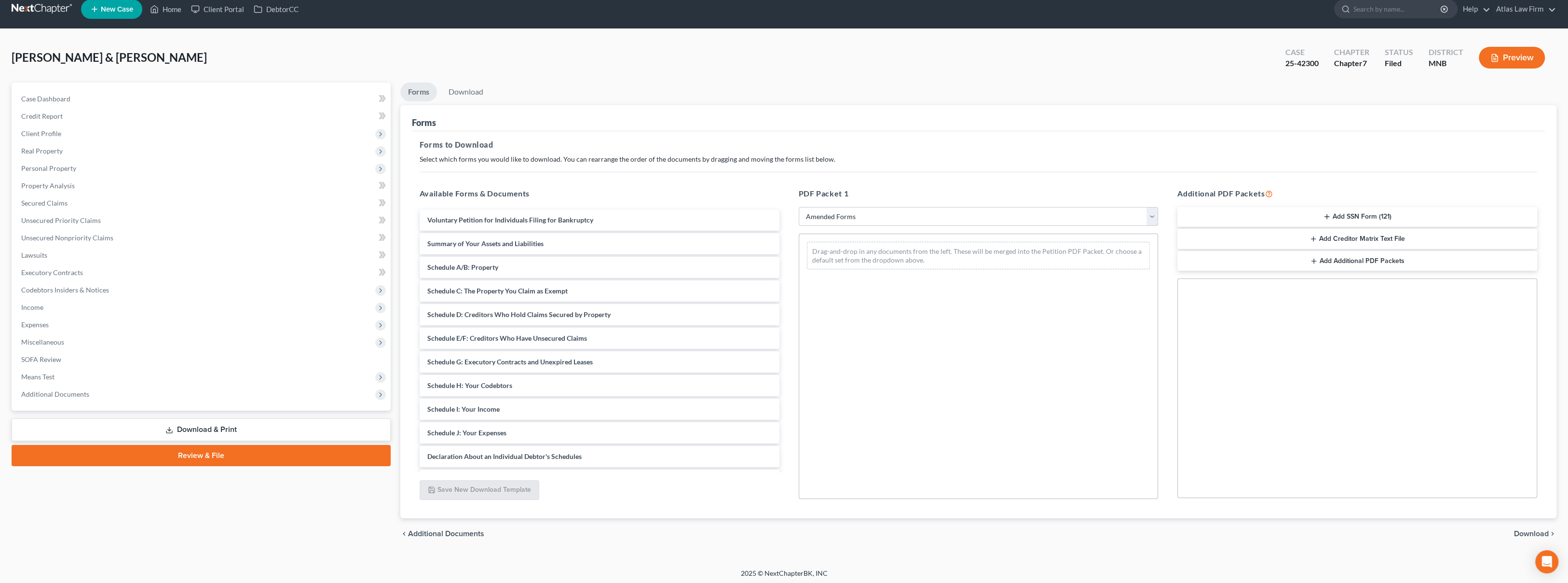
scroll to position [13, 0]
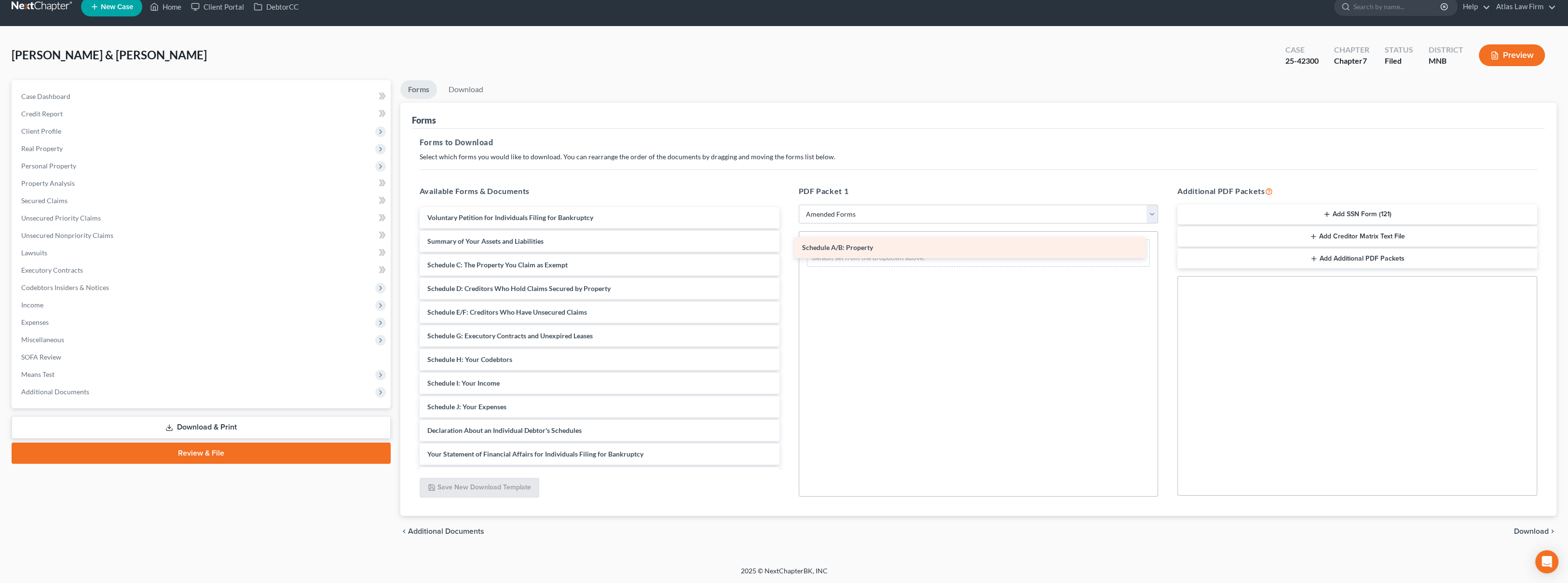
drag, startPoint x: 529, startPoint y: 261, endPoint x: 908, endPoint y: 237, distance: 379.8
click at [787, 237] on div "Schedule A/B: Property Voluntary Petition for Individuals Filing for Bankruptcy…" at bounding box center [599, 418] width 375 height 423
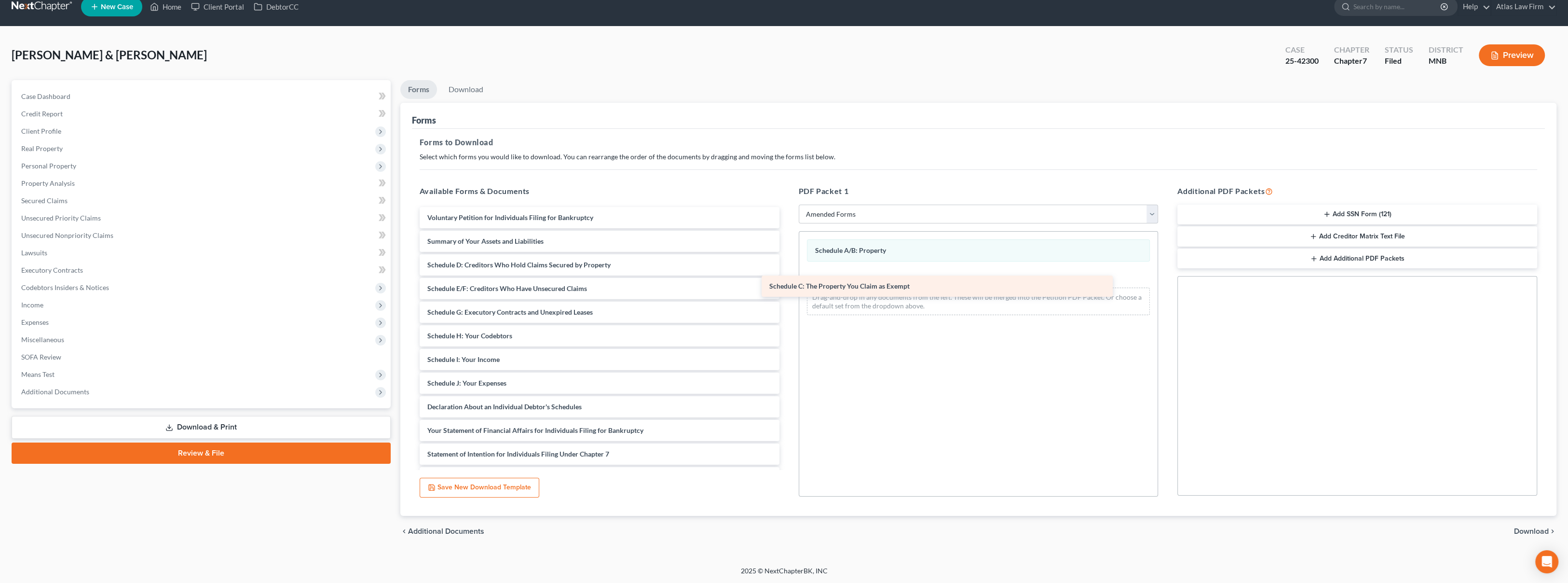
drag, startPoint x: 600, startPoint y: 265, endPoint x: 942, endPoint y: 287, distance: 342.7
click at [787, 287] on div "Schedule C: The Property You Claim as Exempt Voluntary Petition for Individuals…" at bounding box center [599, 406] width 375 height 399
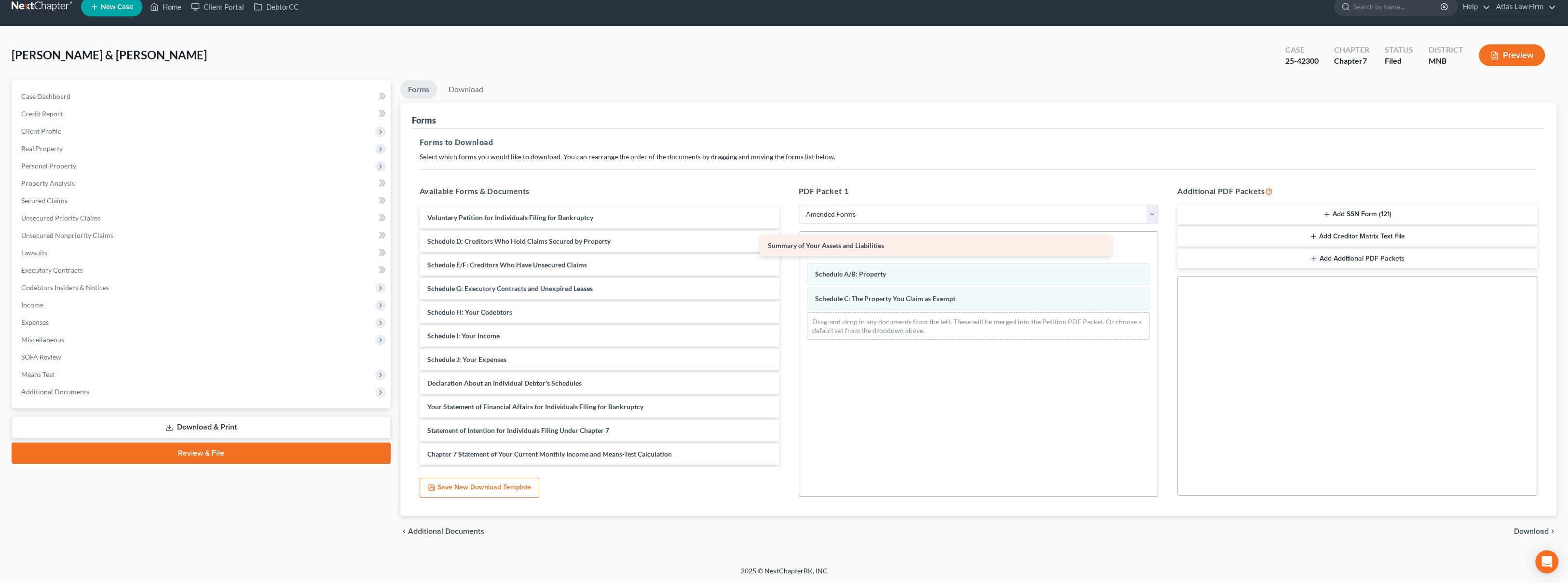
drag, startPoint x: 506, startPoint y: 239, endPoint x: 846, endPoint y: 244, distance: 340.0
click at [787, 244] on div "Summary of Your Assets and Liabilities Voluntary Petition for Individuals Filin…" at bounding box center [599, 394] width 375 height 375
click at [1518, 527] on span "Download" at bounding box center [1532, 531] width 35 height 8
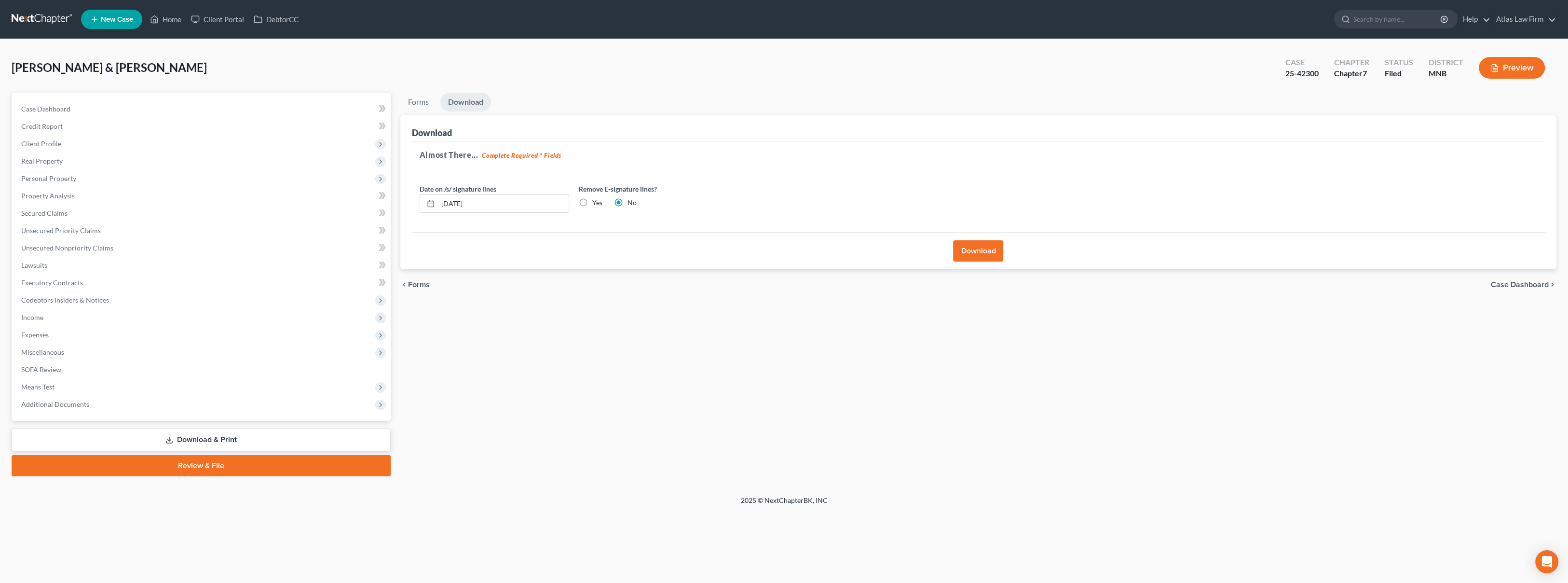
scroll to position [0, 0]
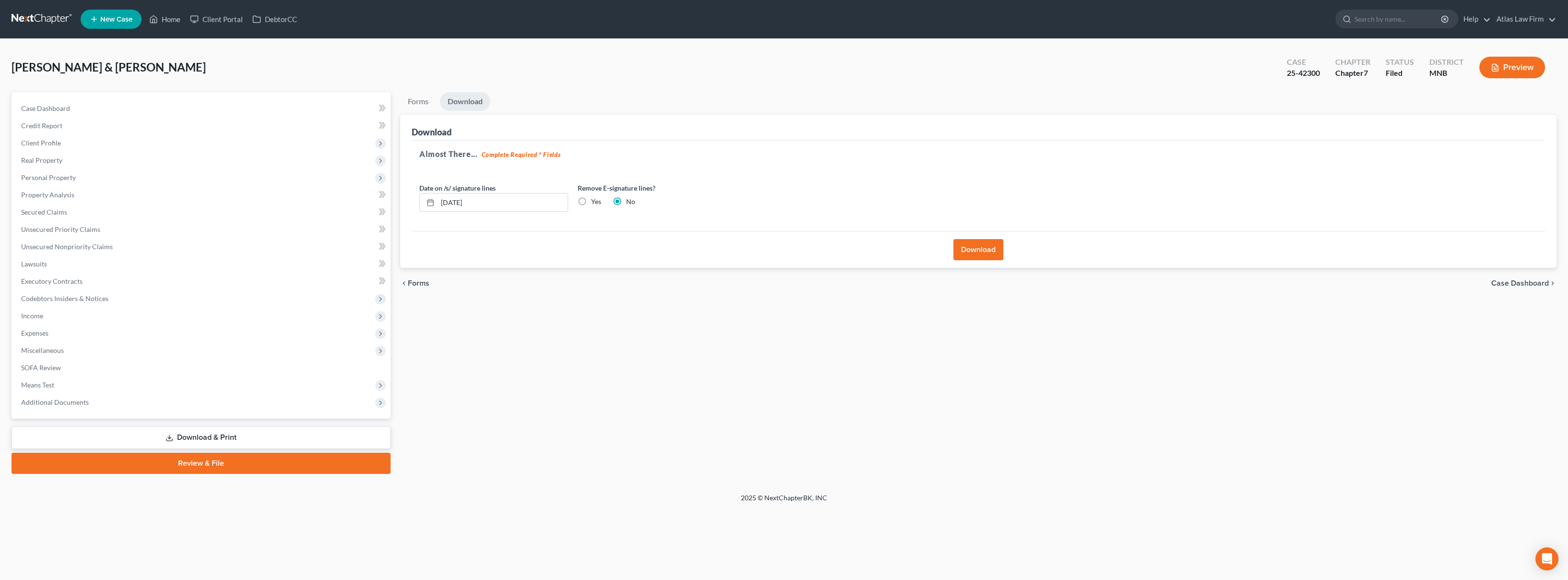
click at [967, 254] on button "Download" at bounding box center [978, 249] width 50 height 21
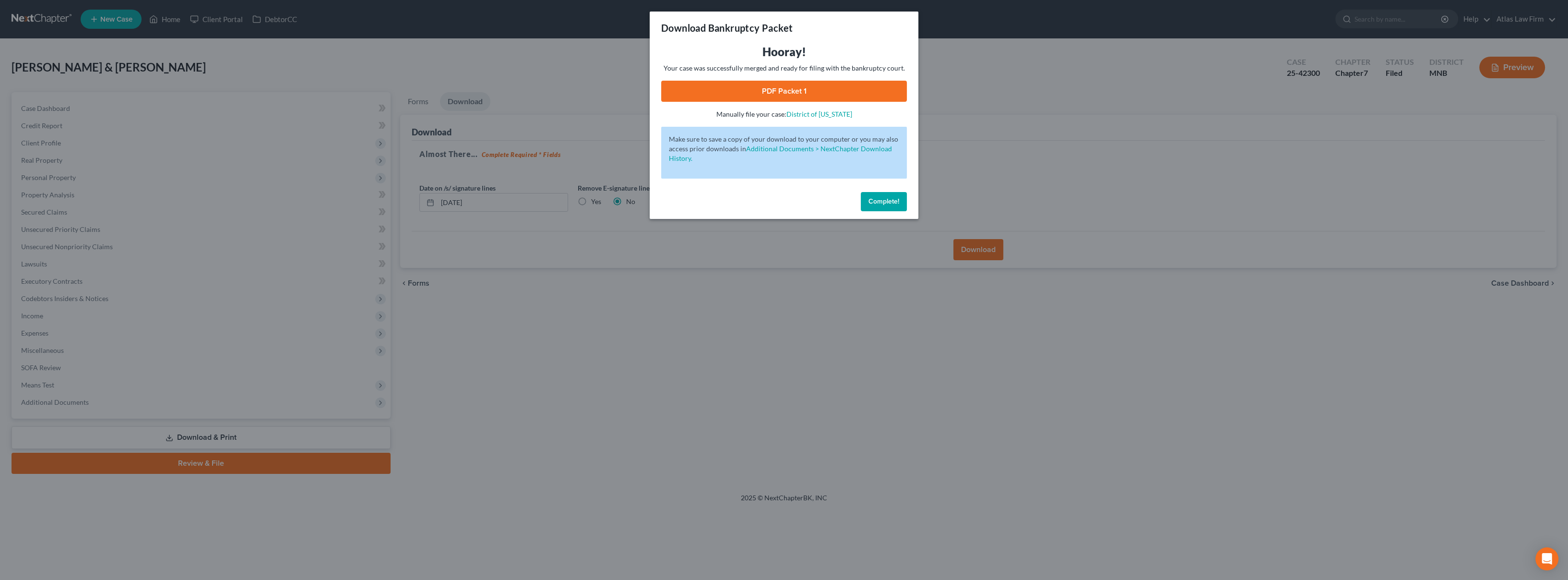
click at [796, 99] on link "PDF Packet 1" at bounding box center [784, 91] width 246 height 21
click at [897, 204] on span "Complete!" at bounding box center [883, 202] width 30 height 8
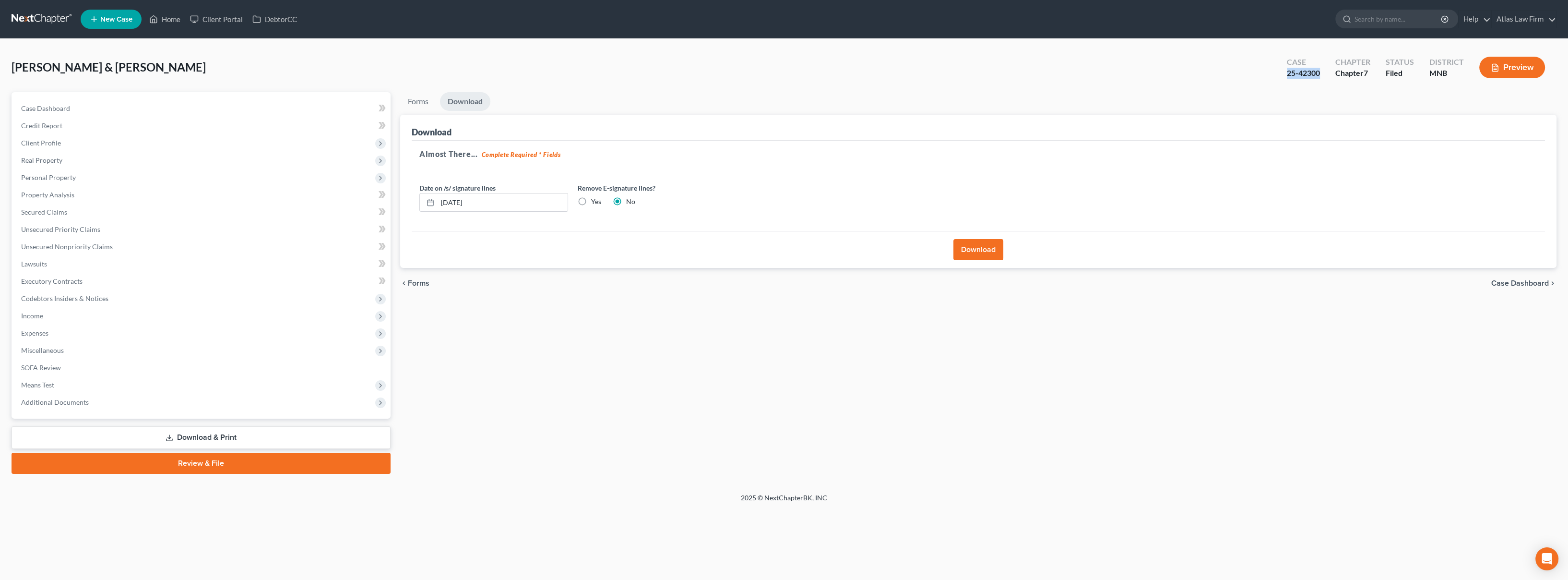
drag, startPoint x: 1322, startPoint y: 78, endPoint x: 1286, endPoint y: 73, distance: 36.3
click at [1286, 73] on div "Case 25-42300" at bounding box center [1303, 68] width 49 height 28
copy div "25-42300"
click at [58, 403] on span "Additional Documents" at bounding box center [55, 402] width 68 height 8
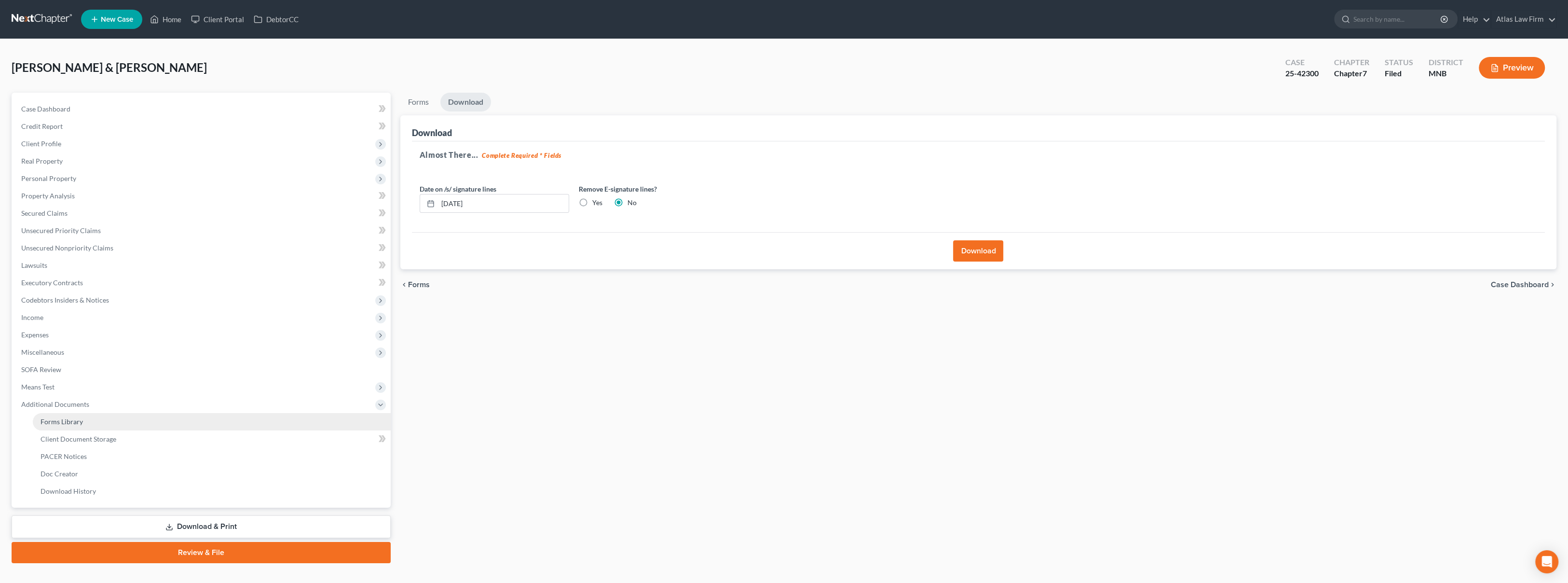
click at [75, 419] on span "Forms Library" at bounding box center [61, 421] width 42 height 8
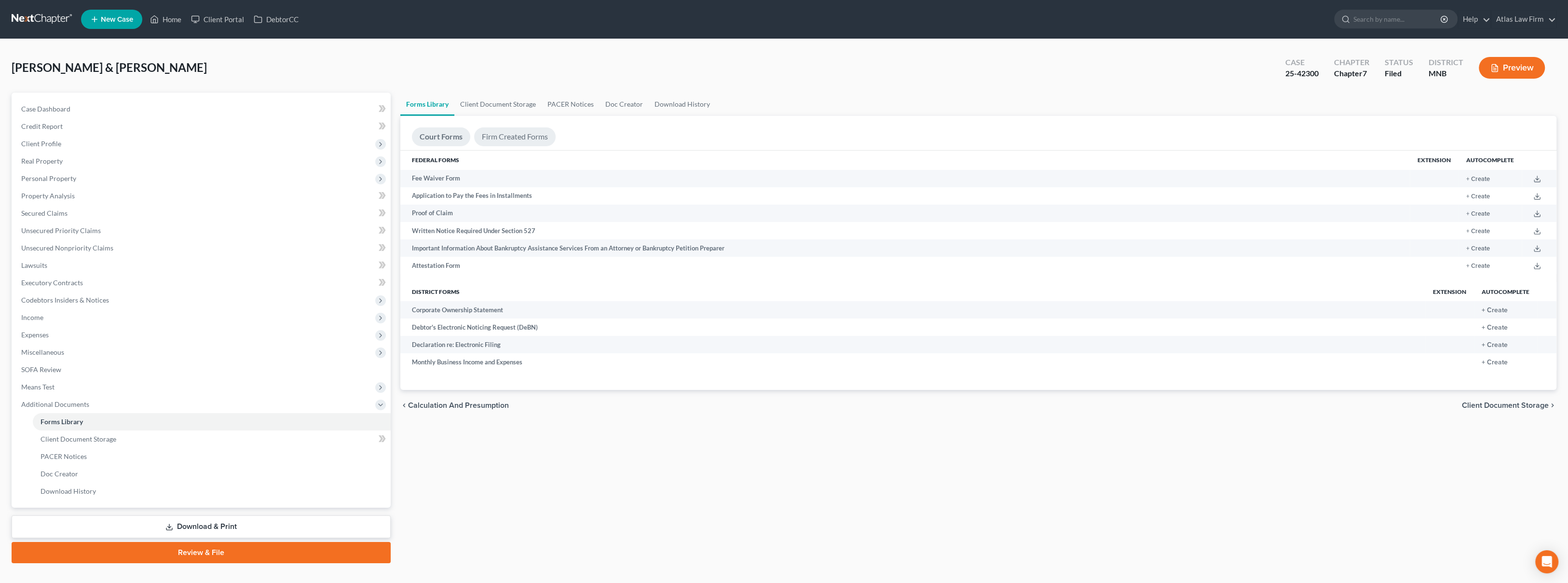
click at [520, 141] on link "Firm Created Forms" at bounding box center [515, 137] width 81 height 19
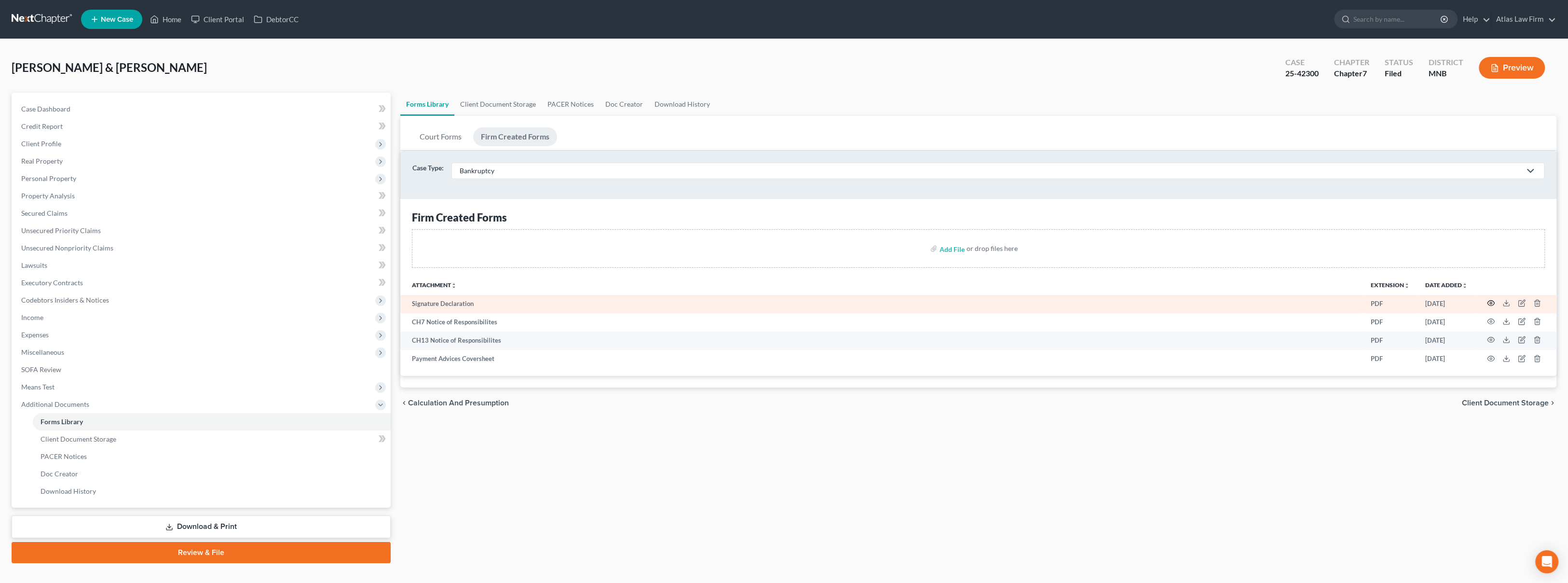
click at [1491, 300] on icon "button" at bounding box center [1491, 303] width 7 height 6
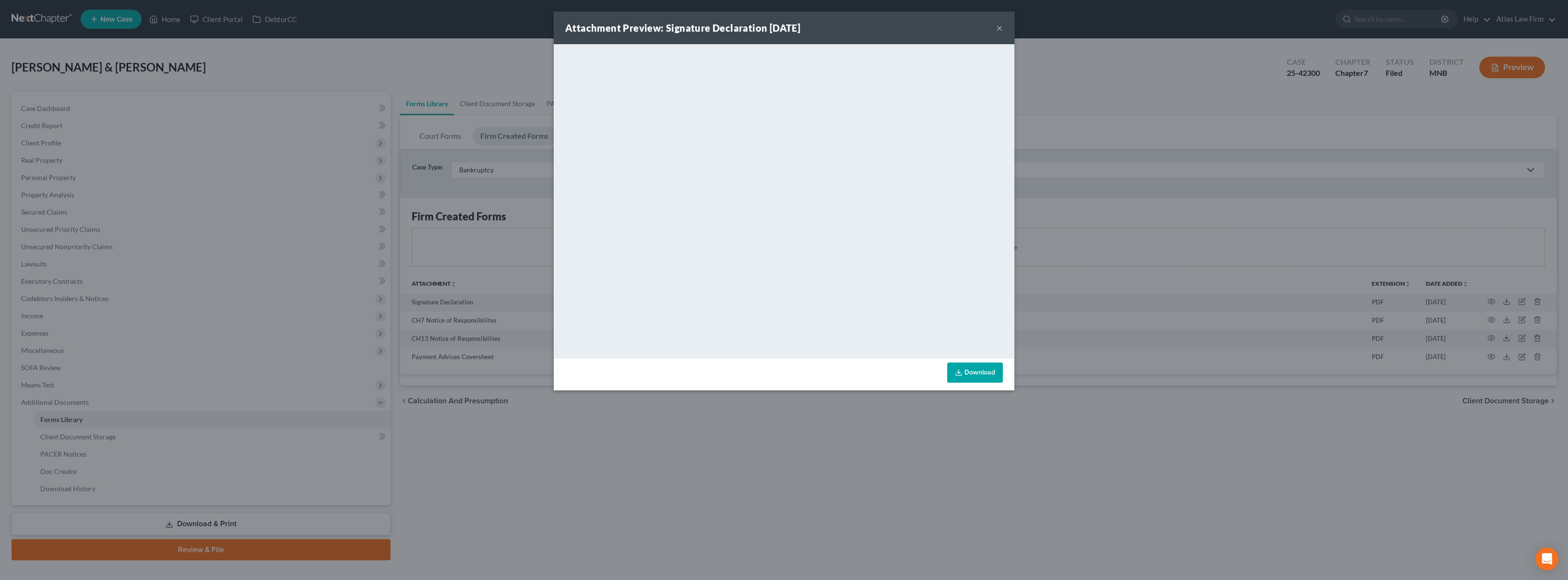
click at [624, 27] on strong "Attachment Preview: Signature Declaration [DATE]" at bounding box center [682, 28] width 235 height 12
drag, startPoint x: 1003, startPoint y: 29, endPoint x: 987, endPoint y: 37, distance: 17.9
click at [1003, 29] on button "×" at bounding box center [1000, 28] width 7 height 12
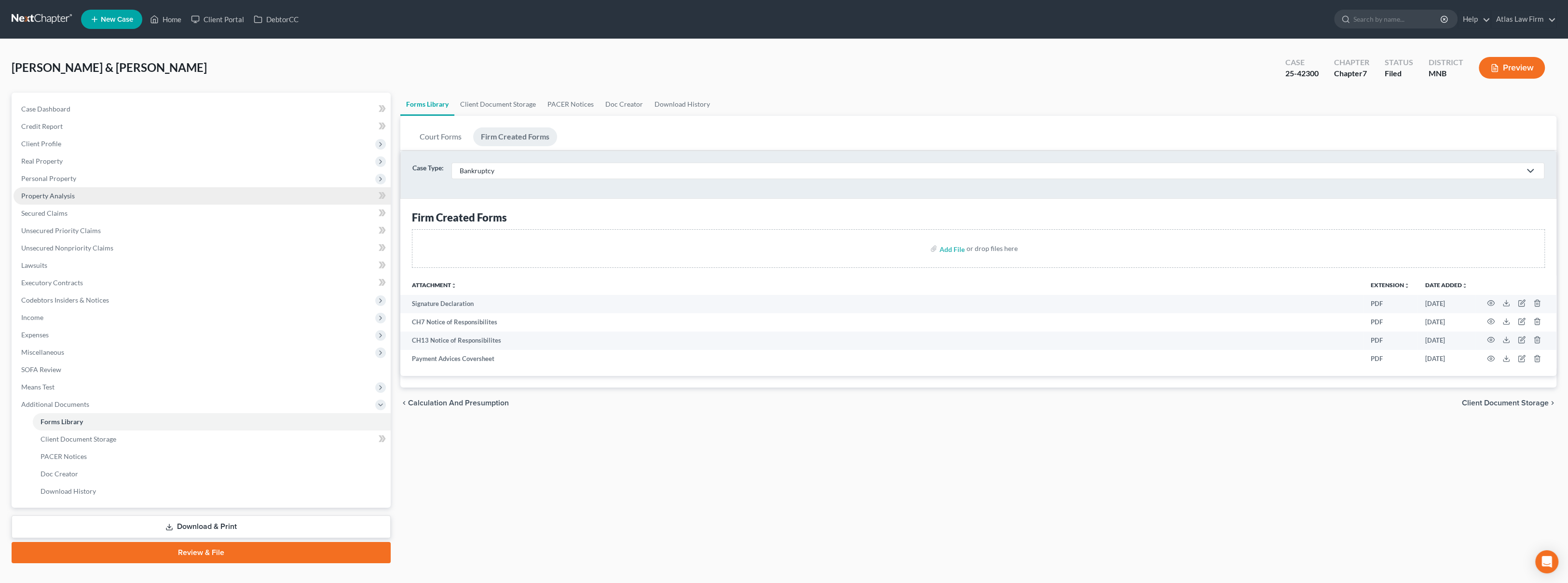
click at [77, 200] on link "Property Analysis" at bounding box center [202, 196] width 378 height 17
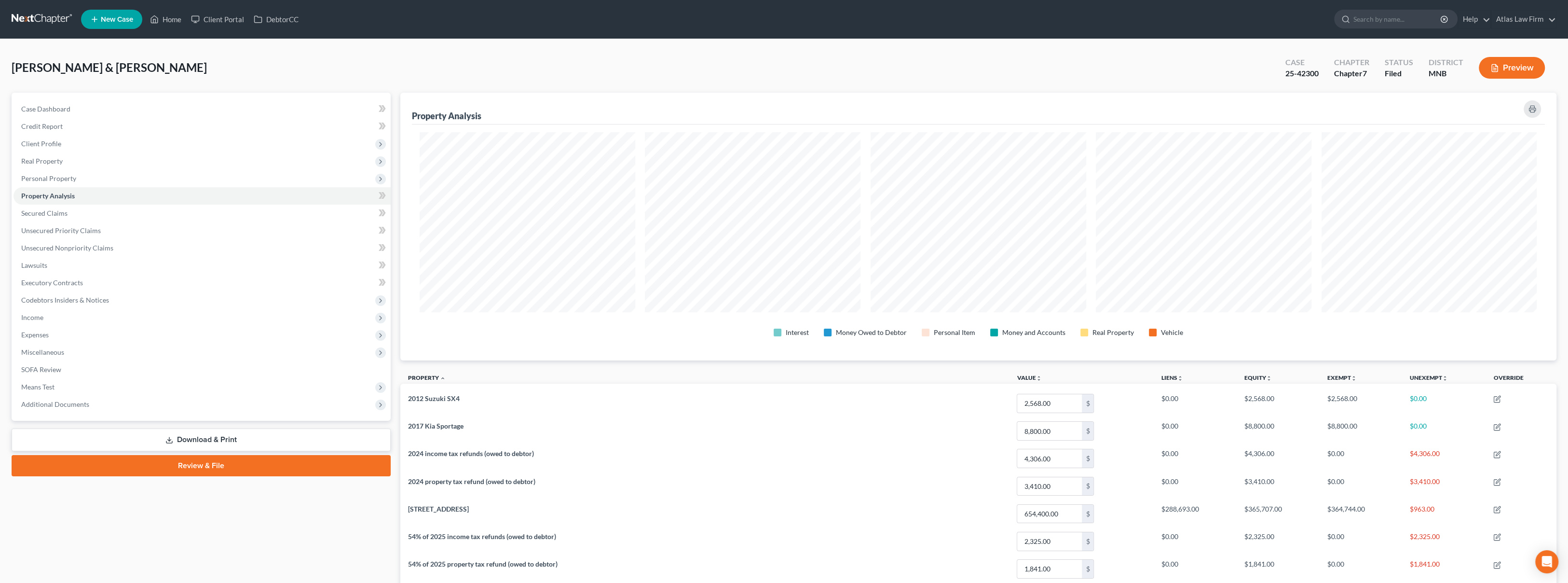
scroll to position [267, 1156]
